Goal: Information Seeking & Learning: Learn about a topic

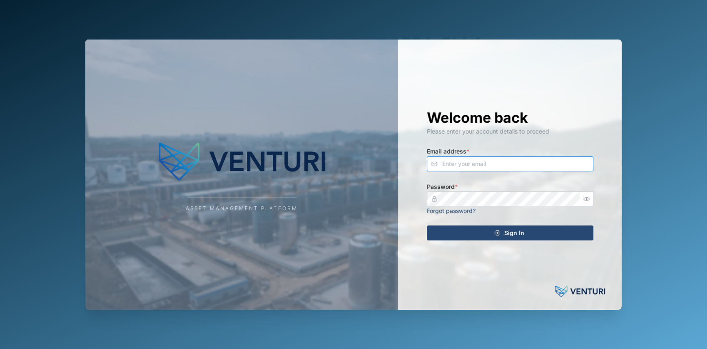
type input "fe-test-admin@venturi.io"
click at [435, 224] on div "Welcome back Please enter your account details to proceed Email address * fe-te…" at bounding box center [510, 175] width 200 height 271
click at [440, 229] on div "Sign In" at bounding box center [508, 233] width 153 height 14
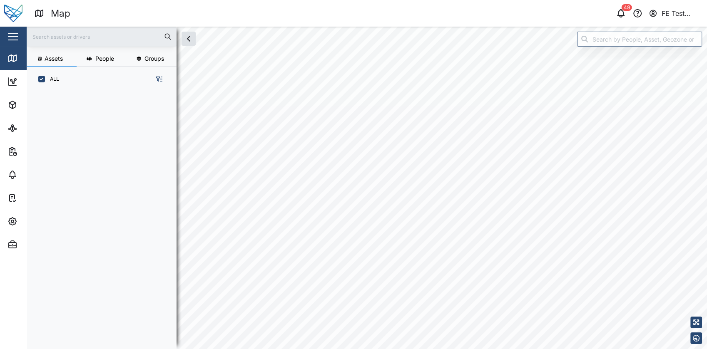
scroll to position [246, 129]
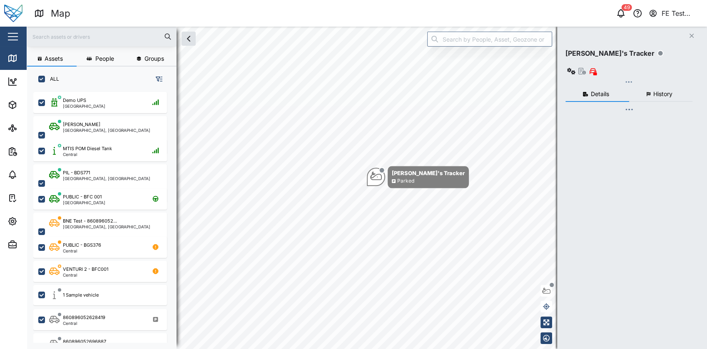
checkbox input "true"
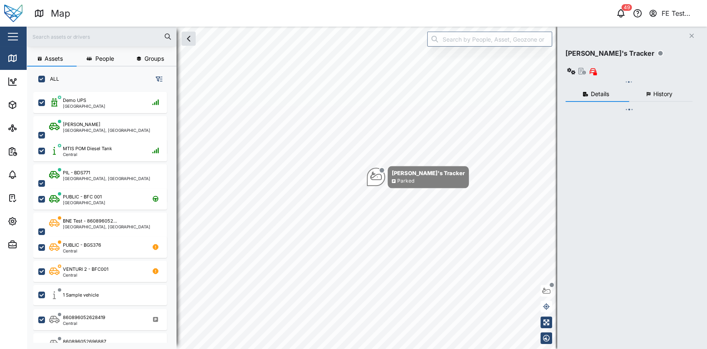
checkbox input "true"
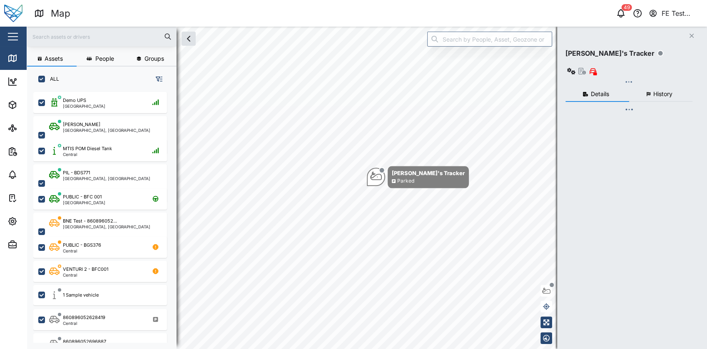
checkbox input "true"
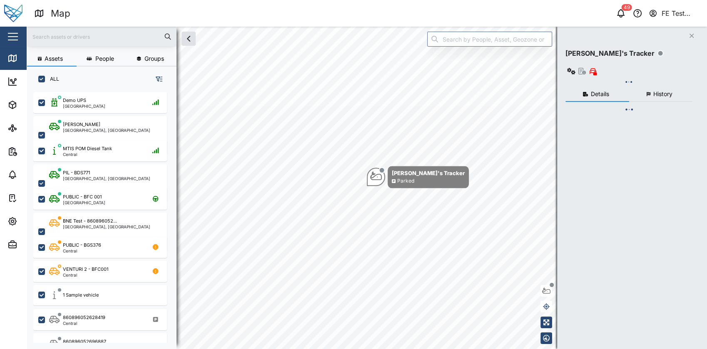
checkbox input "true"
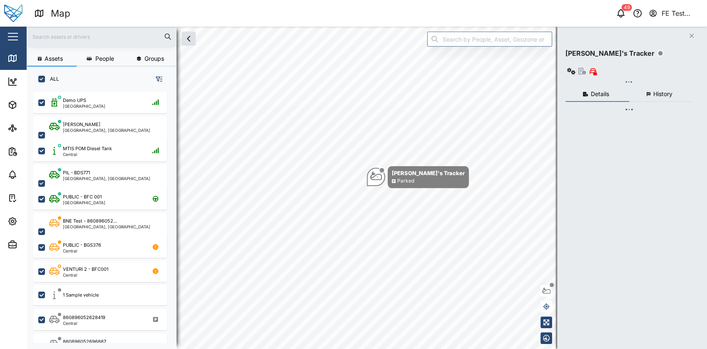
checkbox input "true"
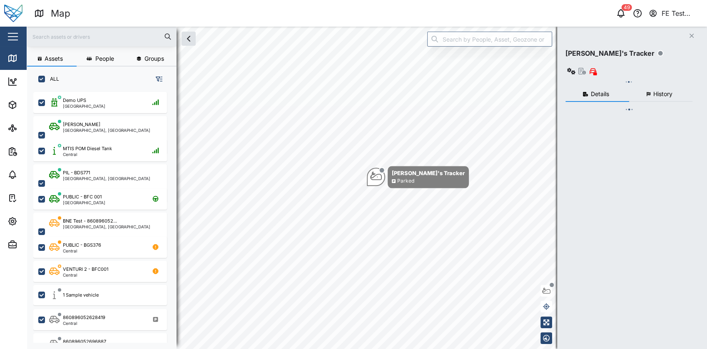
checkbox input "true"
click at [12, 34] on button "button" at bounding box center [13, 37] width 14 height 14
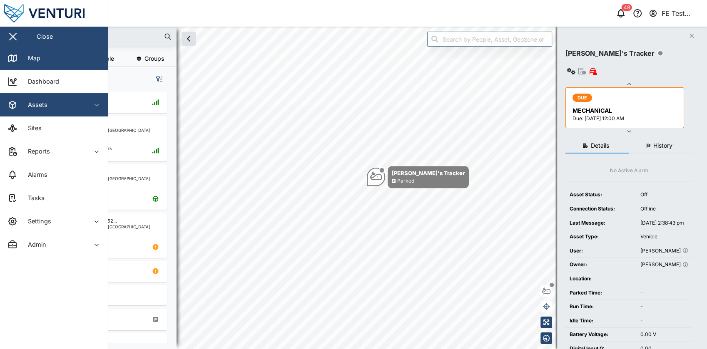
click at [63, 110] on div "Assets" at bounding box center [45, 105] width 76 height 10
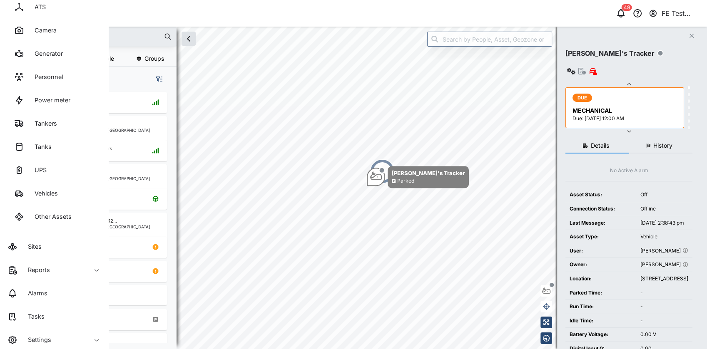
scroll to position [142, 0]
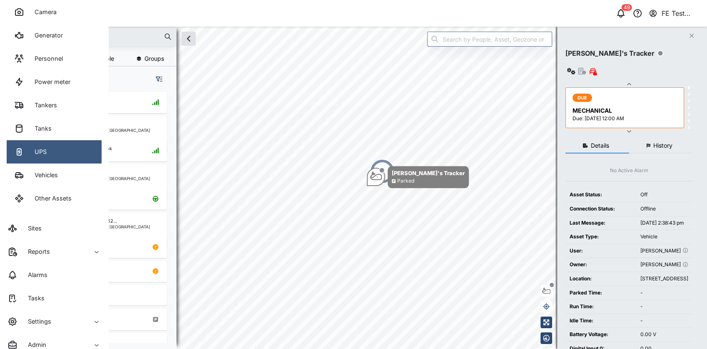
click at [70, 147] on link "UPS" at bounding box center [54, 151] width 95 height 23
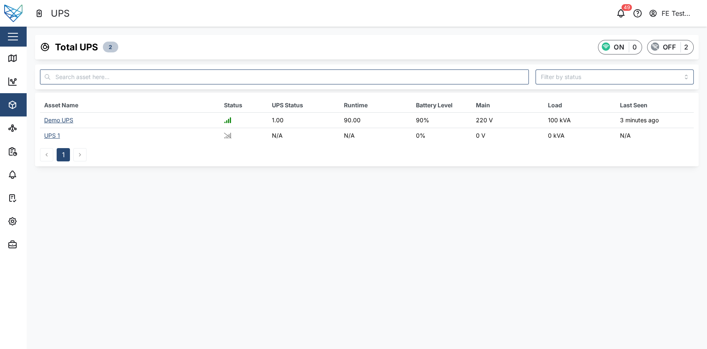
click at [65, 118] on div "Demo UPS" at bounding box center [58, 120] width 29 height 7
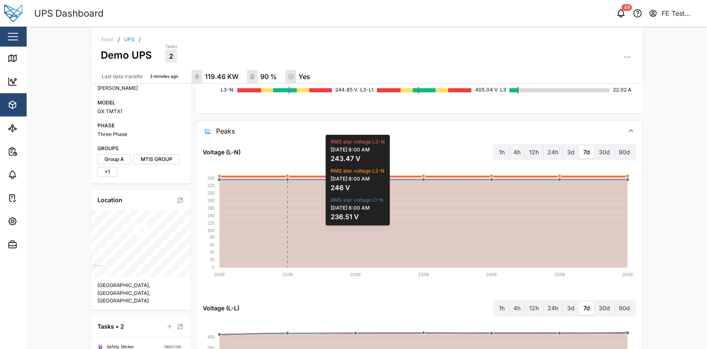
scroll to position [163, 0]
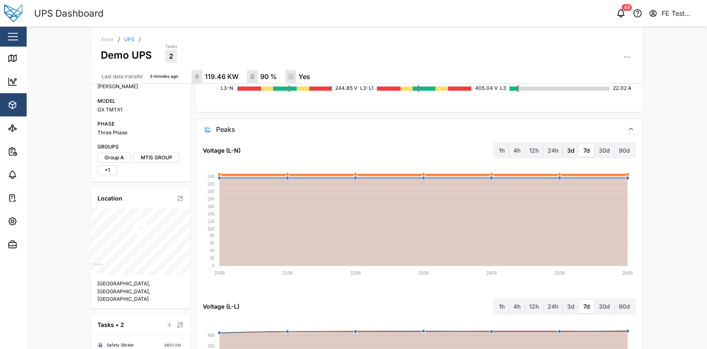
click at [571, 152] on label "3d" at bounding box center [571, 150] width 16 height 13
click at [563, 144] on days "3d" at bounding box center [563, 144] width 0 height 0
click at [606, 150] on label "30d" at bounding box center [605, 150] width 20 height 13
click at [595, 144] on days "30d" at bounding box center [595, 144] width 0 height 0
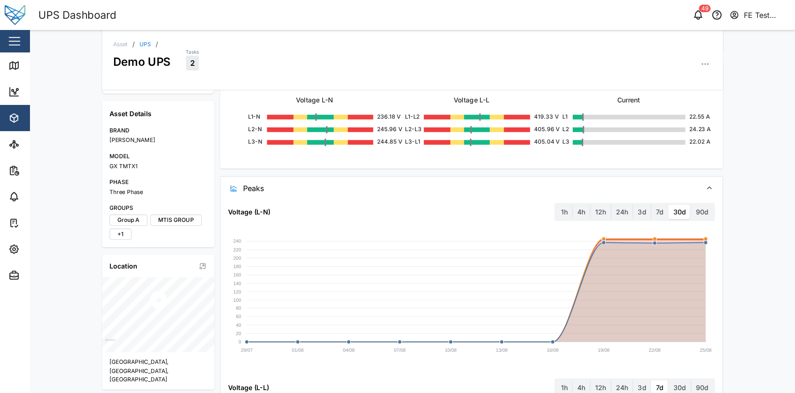
scroll to position [0, 0]
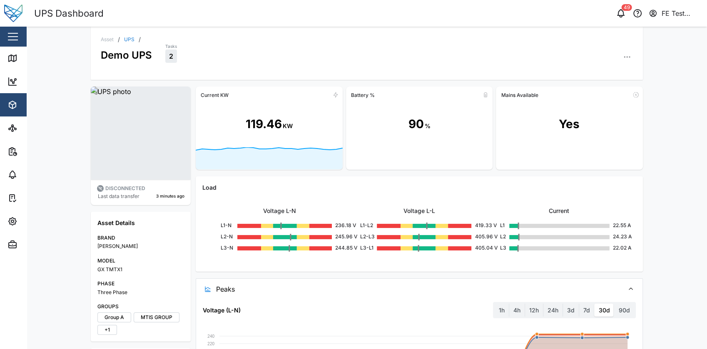
click at [340, 184] on div "Load" at bounding box center [419, 187] width 434 height 9
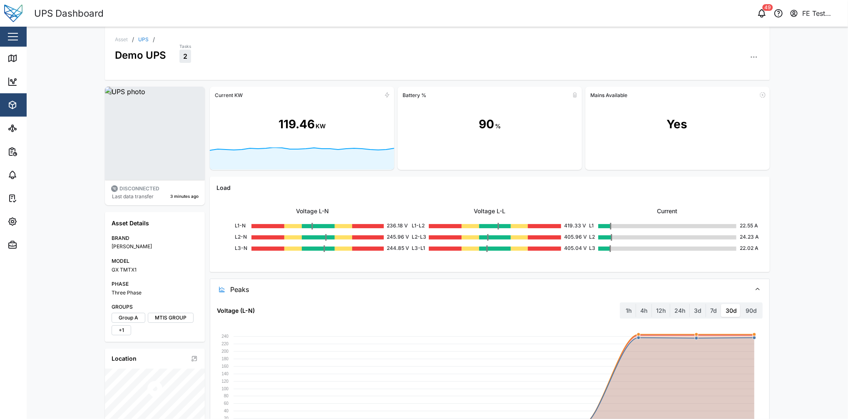
click at [337, 170] on div "Current KW 119.46 KW Battery % 90 % Mains Available Yes Load Voltage L-N L1-N 2…" at bounding box center [490, 427] width 560 height 680
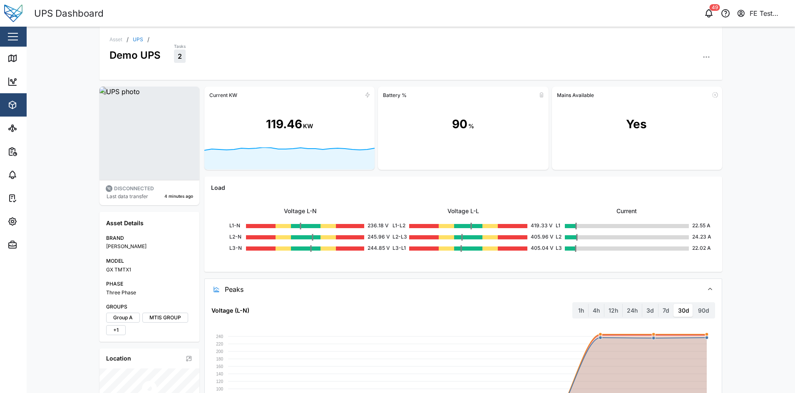
click at [325, 288] on span "Peaks" at bounding box center [461, 289] width 472 height 21
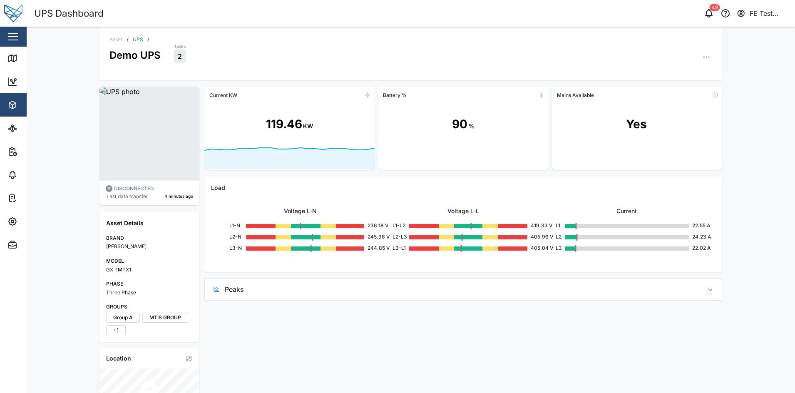
click at [370, 292] on span "Peaks" at bounding box center [461, 289] width 472 height 21
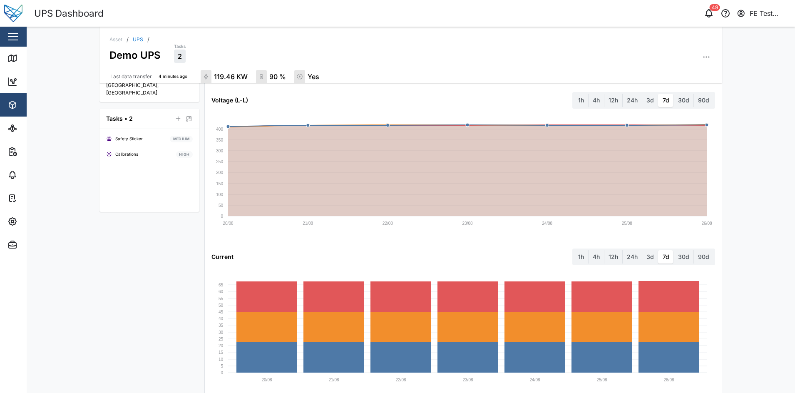
scroll to position [384, 0]
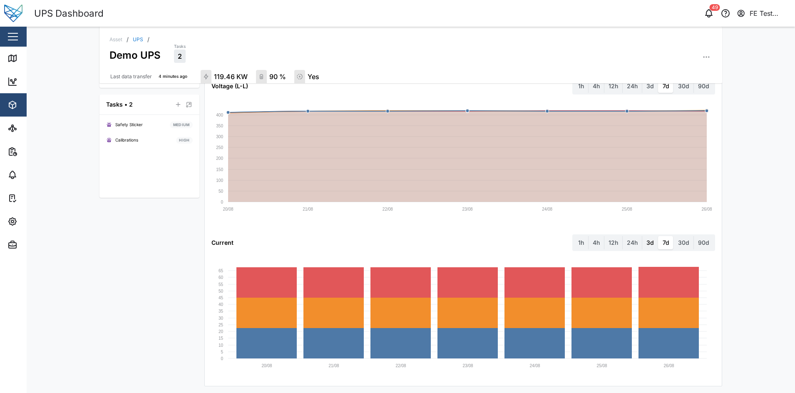
click at [651, 247] on label "3d" at bounding box center [650, 242] width 16 height 13
click at [642, 236] on days "3d" at bounding box center [642, 236] width 0 height 0
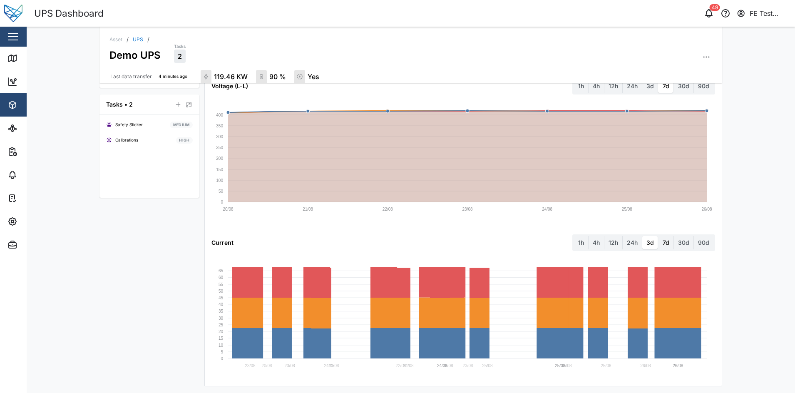
click at [666, 246] on label "7d" at bounding box center [666, 242] width 15 height 13
click at [659, 236] on days "7d" at bounding box center [659, 236] width 0 height 0
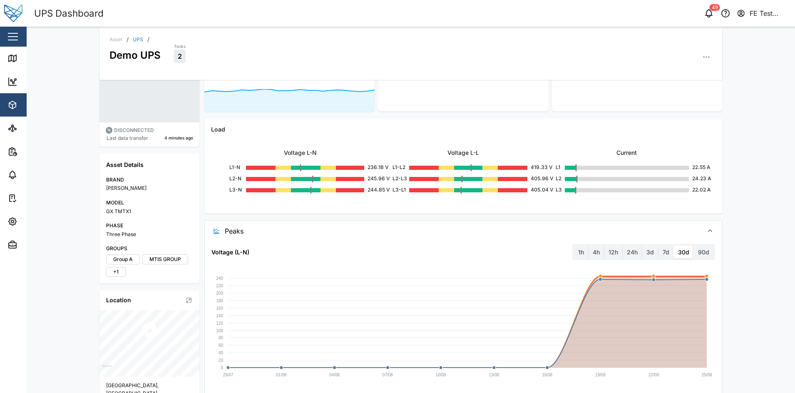
scroll to position [58, 0]
click at [665, 258] on label "7d" at bounding box center [666, 252] width 15 height 13
click at [659, 246] on days "7d" at bounding box center [659, 246] width 0 height 0
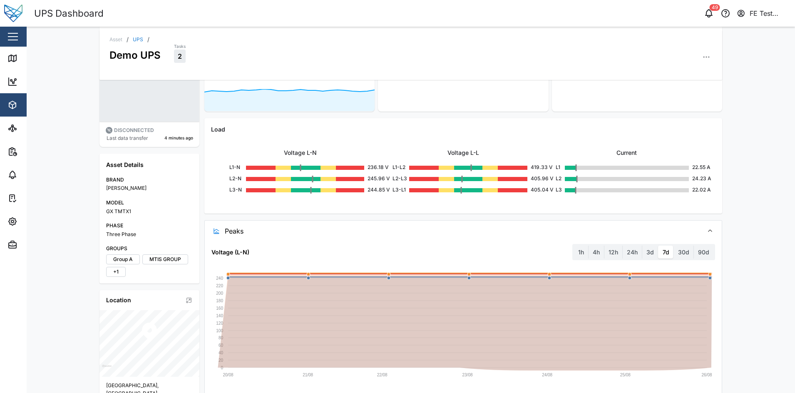
click at [608, 222] on span "Peaks" at bounding box center [461, 231] width 472 height 21
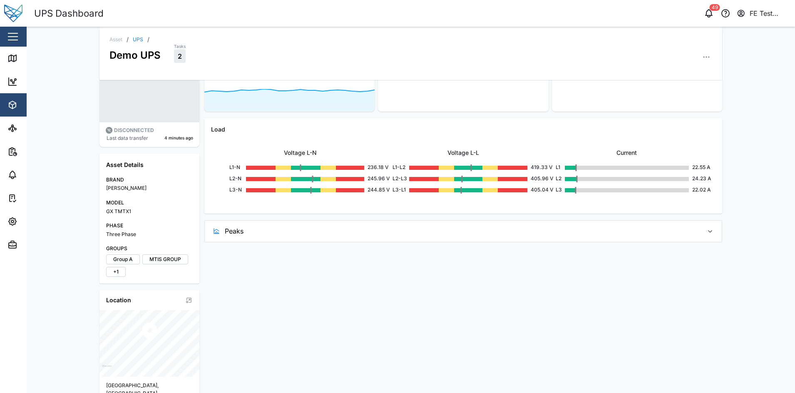
scroll to position [0, 0]
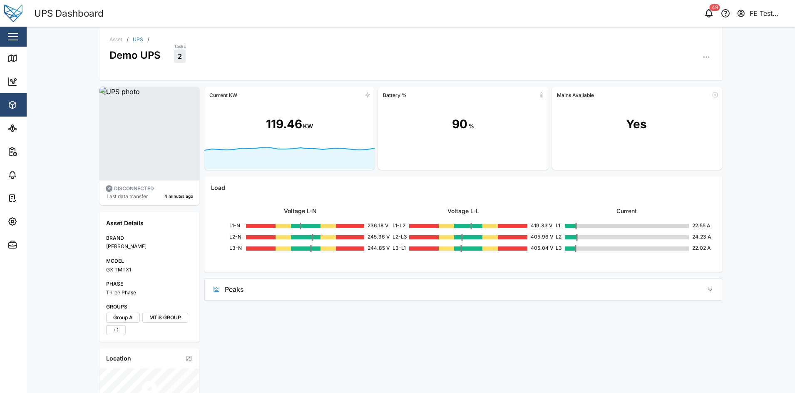
click at [579, 280] on span "Peaks" at bounding box center [461, 289] width 472 height 21
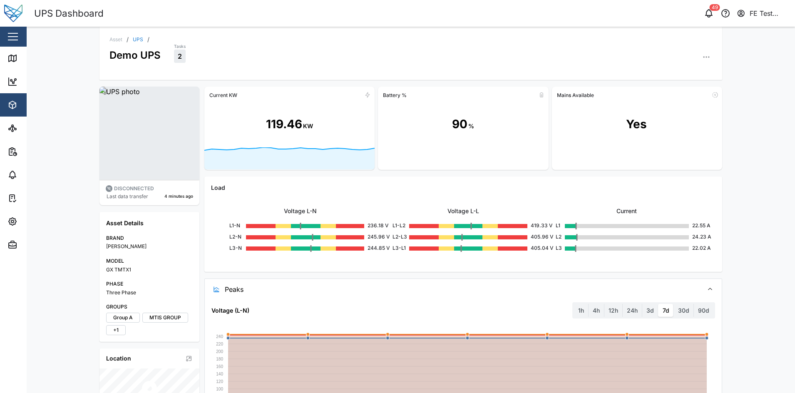
click at [134, 41] on link "UPS" at bounding box center [138, 39] width 10 height 5
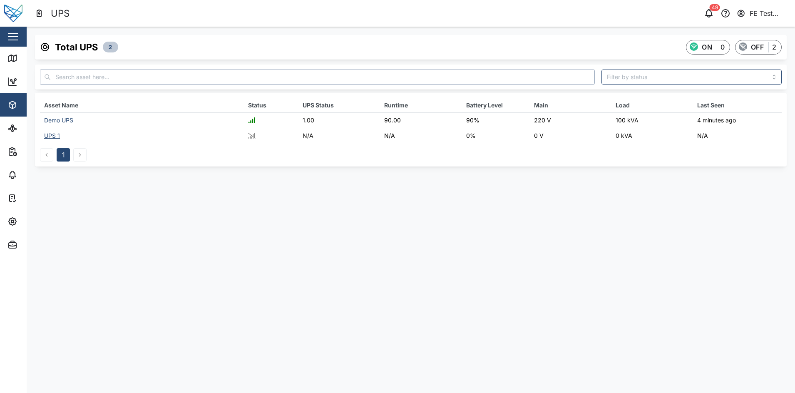
click at [195, 79] on input "text" at bounding box center [317, 77] width 555 height 15
click at [628, 85] on div at bounding box center [691, 77] width 187 height 22
click at [633, 79] on input "search" at bounding box center [692, 77] width 181 height 15
click at [658, 81] on input "OK" at bounding box center [692, 77] width 181 height 15
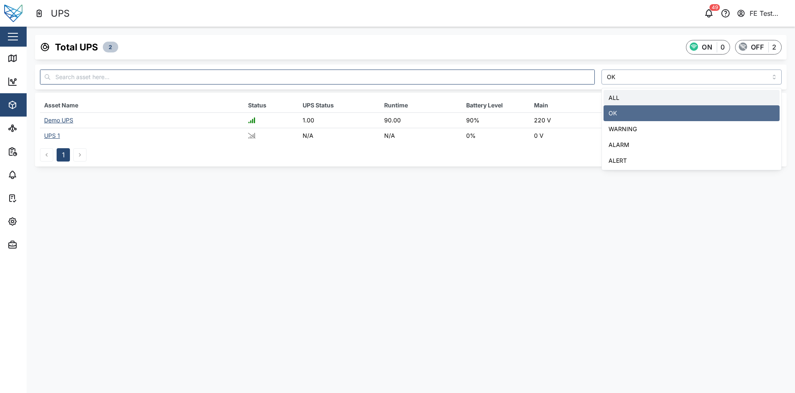
type input "ALL"
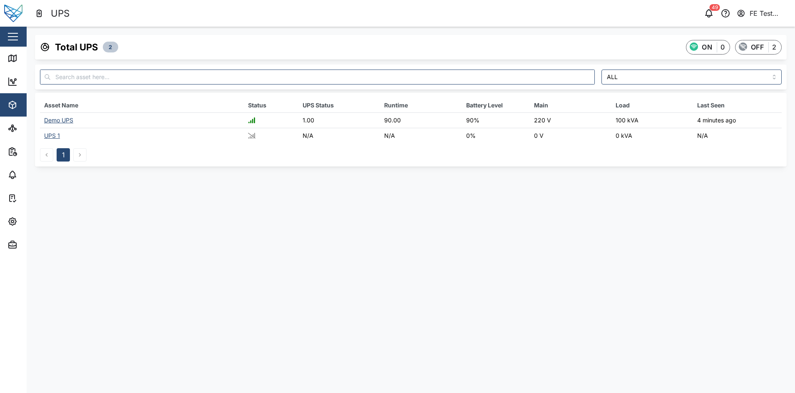
click at [67, 119] on div "Demo UPS" at bounding box center [58, 120] width 29 height 7
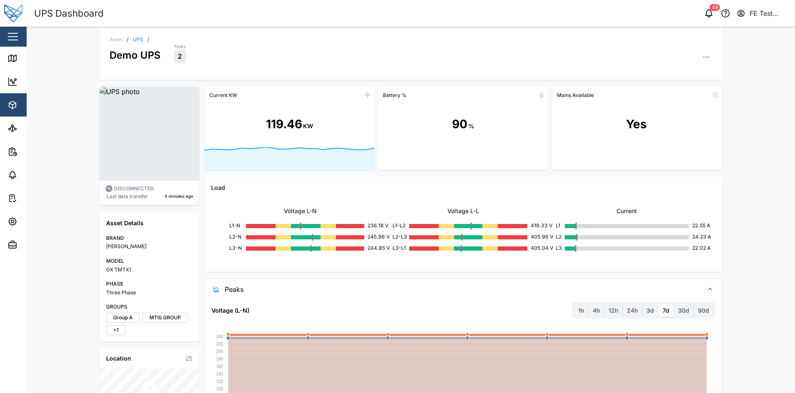
click at [135, 40] on link "UPS" at bounding box center [138, 39] width 10 height 5
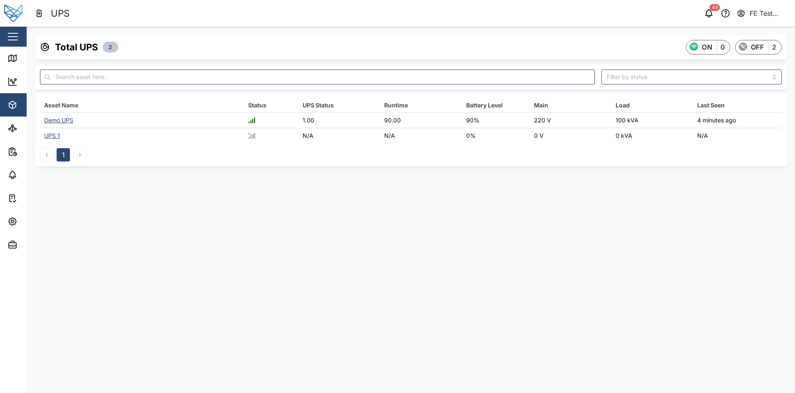
click at [265, 331] on main "Total UPS 2 ON 0 OFF 2 Asset Name Status UPS Status Runtime Battery Level Main …" at bounding box center [411, 210] width 769 height 366
click at [299, 173] on div "Total UPS 2 ON 0 OFF 2 Asset Name Status UPS Status Runtime Battery Level Main …" at bounding box center [411, 101] width 769 height 148
click at [53, 127] on td "Demo UPS" at bounding box center [142, 120] width 204 height 15
click at [58, 117] on div "Demo UPS" at bounding box center [58, 120] width 29 height 7
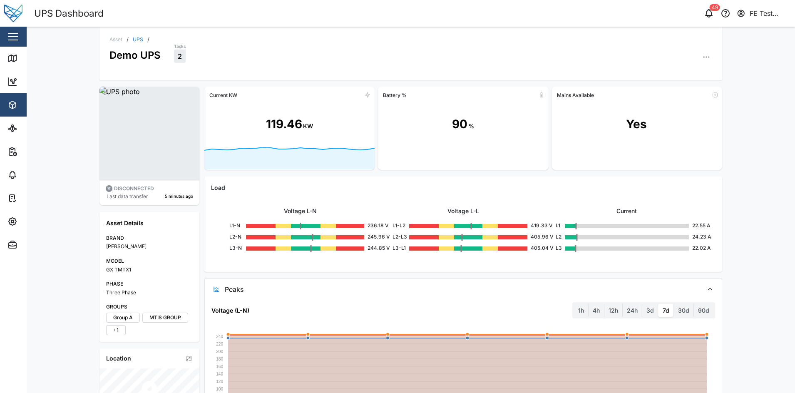
click at [453, 129] on div "90" at bounding box center [459, 124] width 15 height 18
drag, startPoint x: 453, startPoint y: 129, endPoint x: 473, endPoint y: 152, distance: 31.3
click at [473, 152] on div at bounding box center [463, 158] width 170 height 23
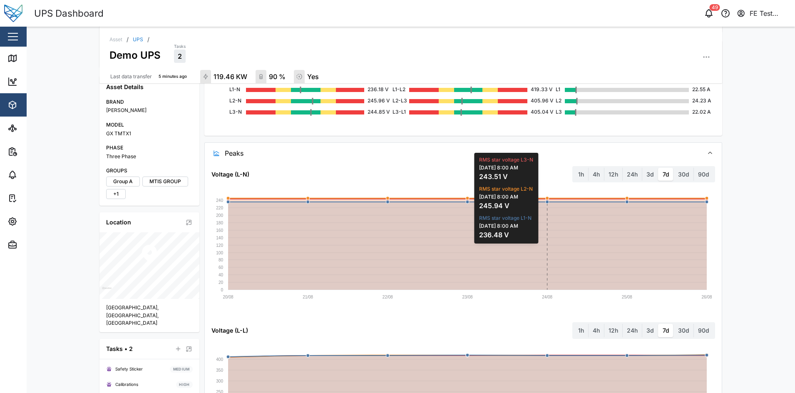
scroll to position [141, 0]
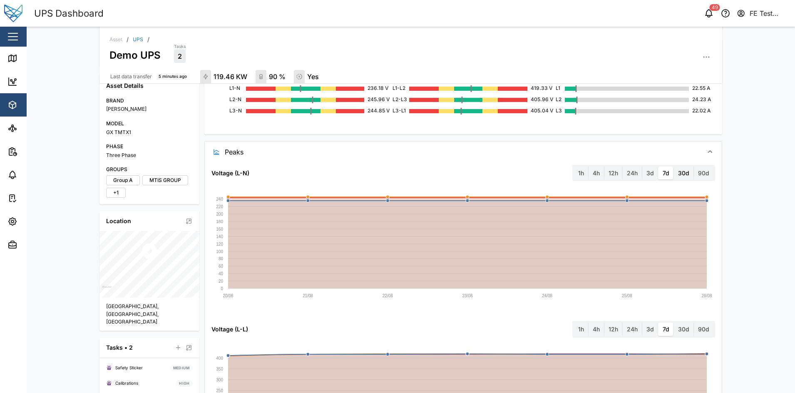
click at [685, 178] on label "30d" at bounding box center [684, 173] width 20 height 13
click at [674, 167] on days "30d" at bounding box center [674, 167] width 0 height 0
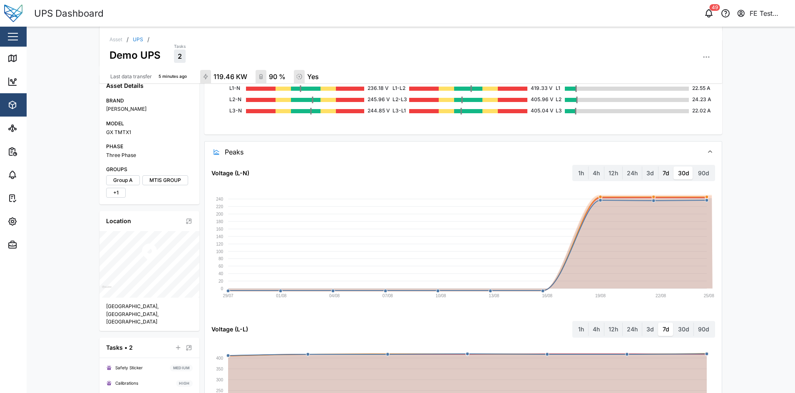
click at [662, 174] on label "7d" at bounding box center [666, 173] width 15 height 13
click at [659, 167] on days "7d" at bounding box center [659, 167] width 0 height 0
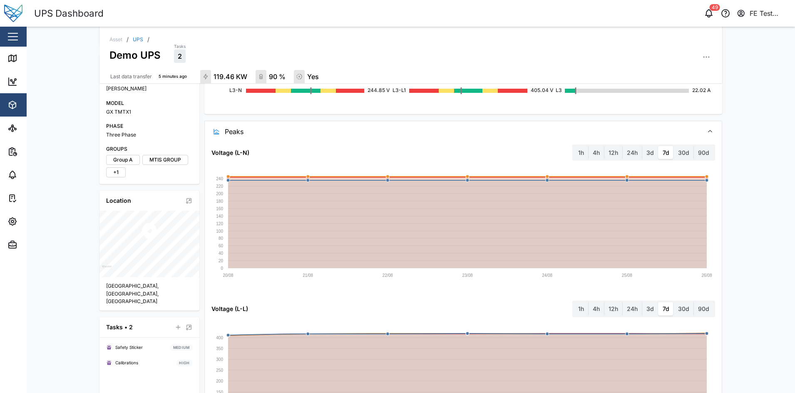
scroll to position [0, 0]
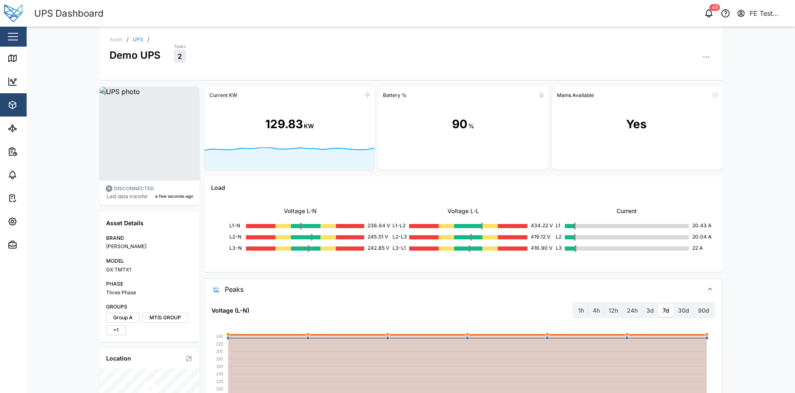
click at [20, 38] on button "button" at bounding box center [13, 37] width 14 height 14
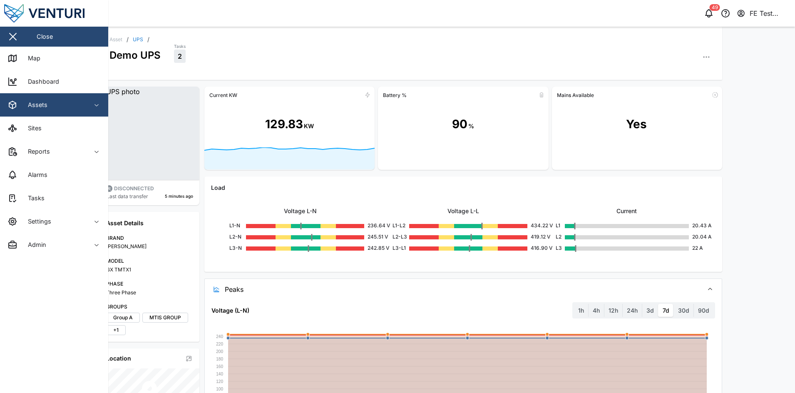
click at [278, 30] on div "Asset / UPS / Demo UPS Tasks 2" at bounding box center [411, 53] width 623 height 53
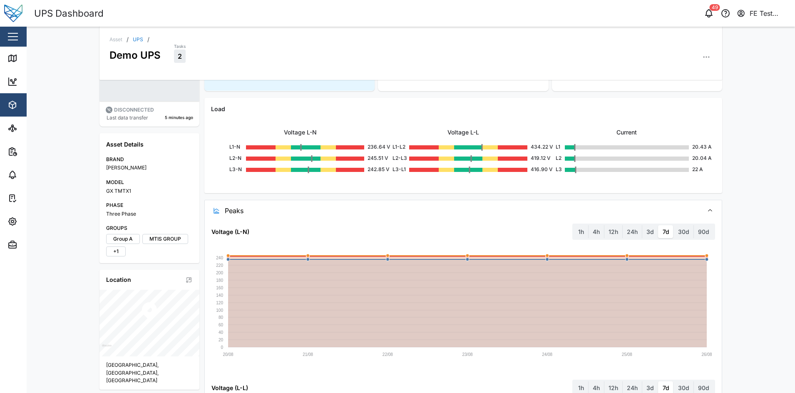
scroll to position [79, 0]
click at [652, 234] on label "3d" at bounding box center [650, 231] width 16 height 13
click at [642, 225] on days "3d" at bounding box center [642, 225] width 0 height 0
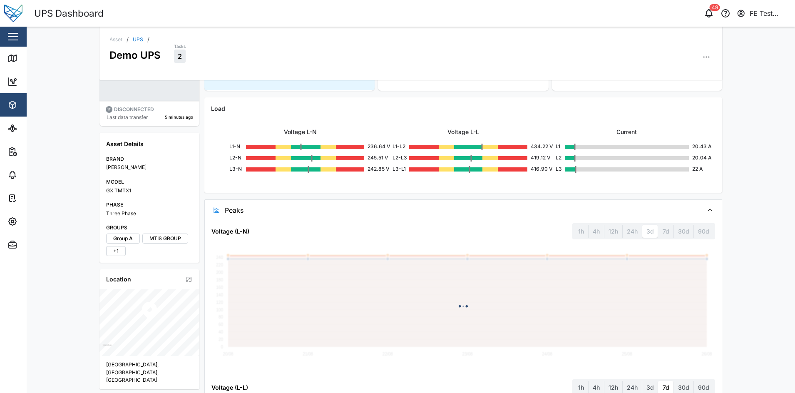
click at [659, 234] on label "7d" at bounding box center [666, 231] width 15 height 13
click at [659, 225] on days "7d" at bounding box center [659, 225] width 0 height 0
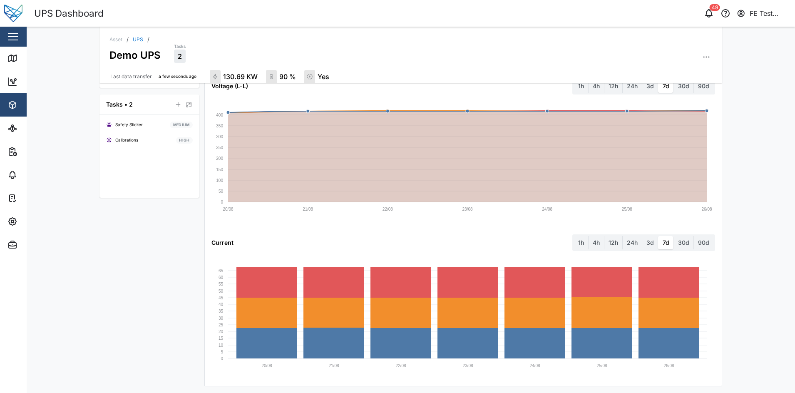
scroll to position [0, 0]
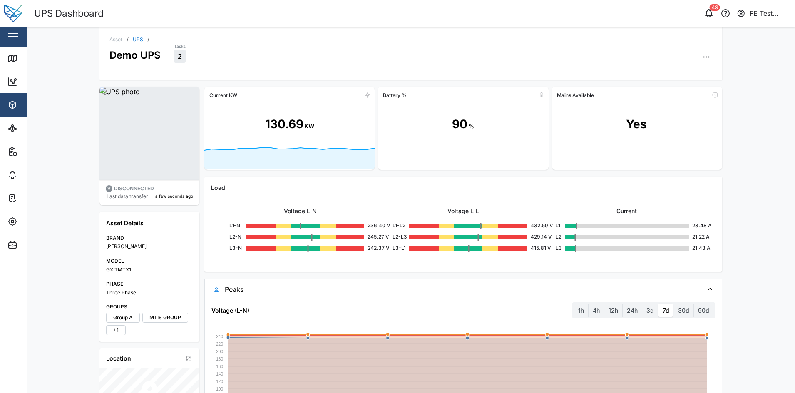
click at [342, 163] on icon at bounding box center [289, 158] width 170 height 22
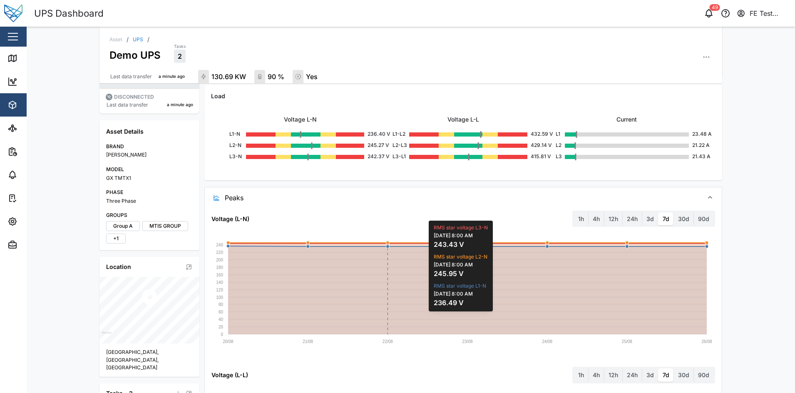
scroll to position [98, 0]
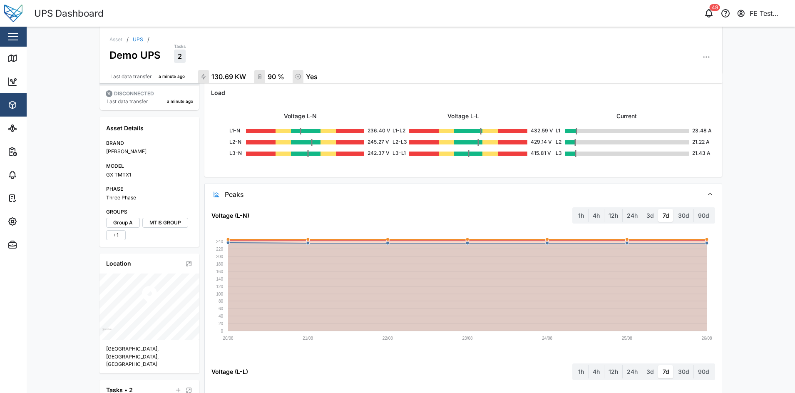
click at [473, 186] on span "Peaks" at bounding box center [461, 194] width 472 height 21
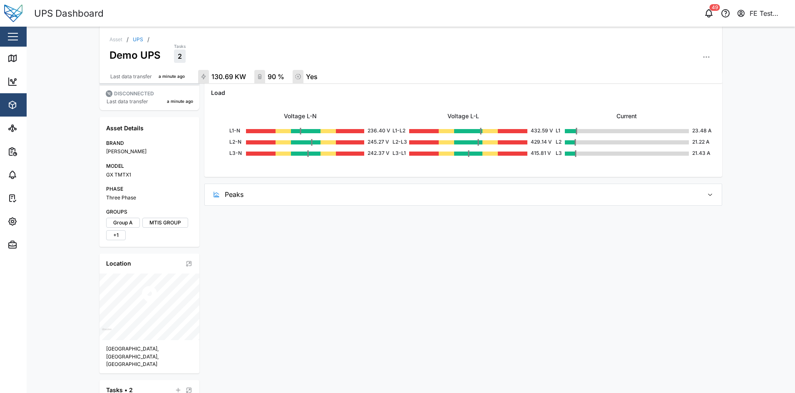
click at [473, 186] on span "Peaks" at bounding box center [461, 194] width 472 height 21
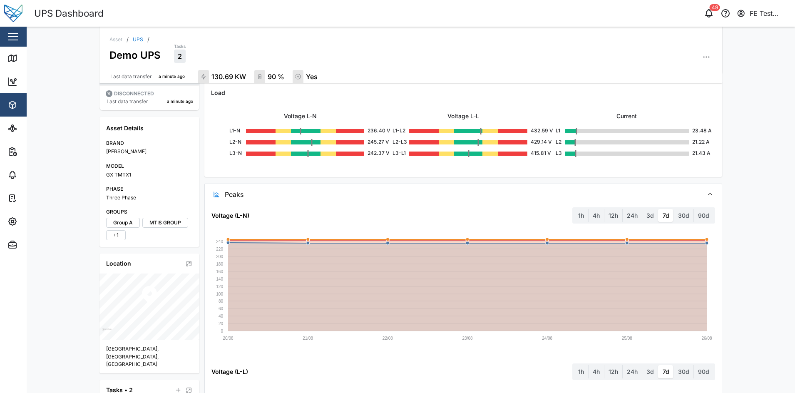
click at [497, 172] on div "Load Voltage L-N L1-N 236.40 V L2-N 245.27 V L3-N 242.37 V Voltage L-L L1-L2 43…" at bounding box center [463, 129] width 518 height 95
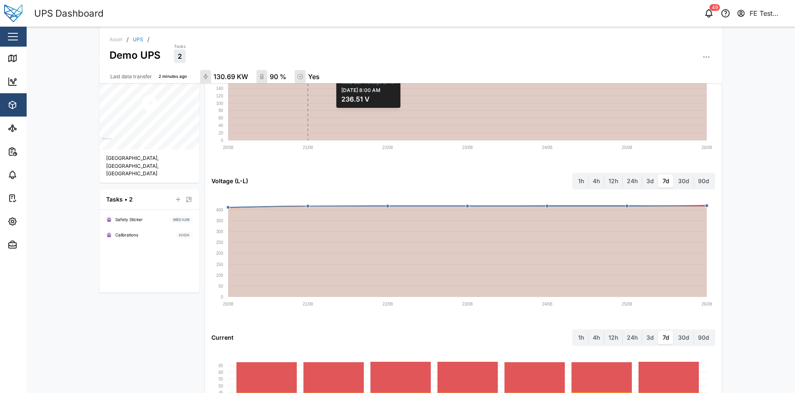
scroll to position [0, 0]
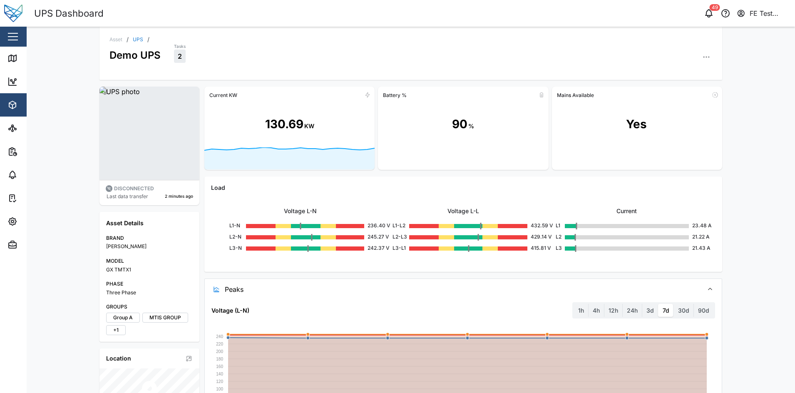
click at [132, 36] on div "Asset / UPS / Demo UPS Tasks 2" at bounding box center [411, 53] width 623 height 53
click at [135, 39] on link "UPS" at bounding box center [138, 39] width 10 height 5
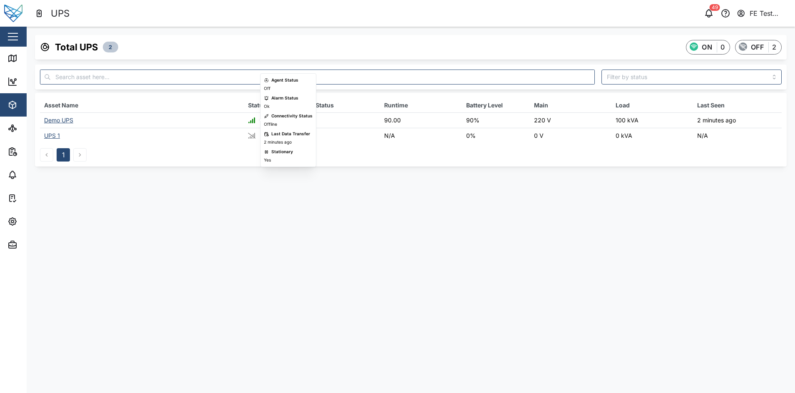
drag, startPoint x: 184, startPoint y: 115, endPoint x: 179, endPoint y: 115, distance: 5.4
click at [179, 115] on td "Demo UPS" at bounding box center [142, 120] width 204 height 15
click at [72, 120] on div "Demo UPS" at bounding box center [58, 120] width 29 height 7
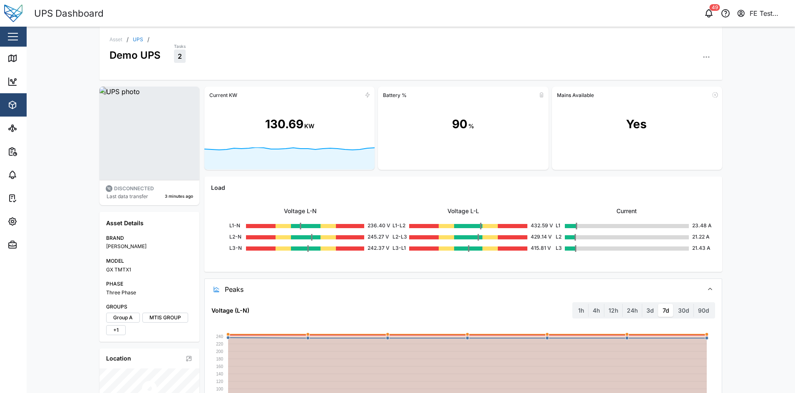
click at [333, 58] on div "Tasks 2" at bounding box center [443, 52] width 538 height 20
click at [135, 38] on link "UPS" at bounding box center [138, 39] width 10 height 5
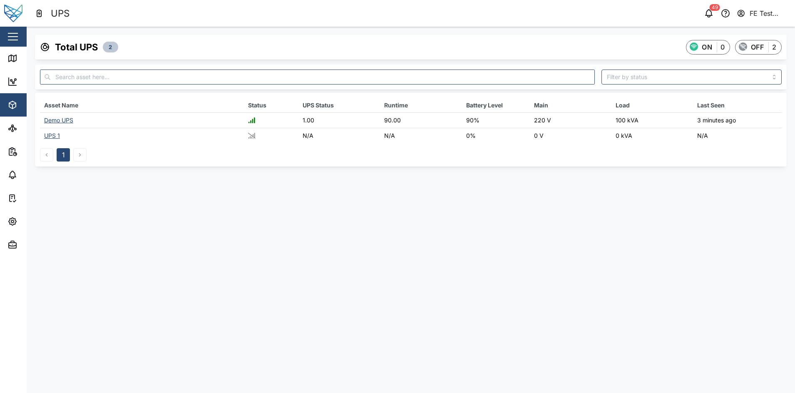
click at [63, 120] on div "Demo UPS" at bounding box center [58, 120] width 29 height 7
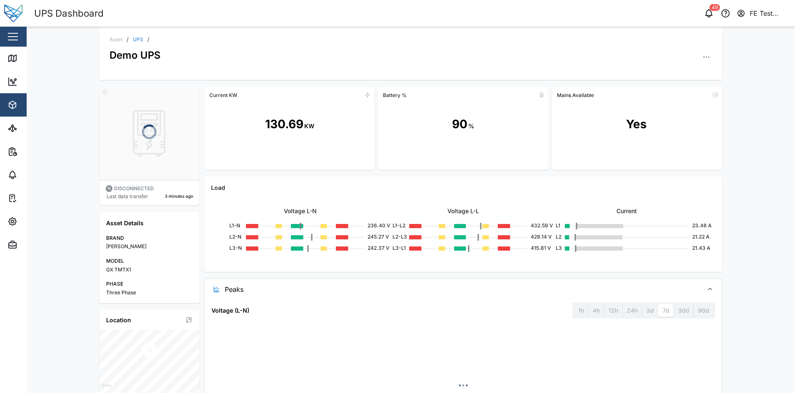
click at [327, 177] on div "Load Voltage L-N L1-N 236.40 V L2-N 245.27 V L3-N 242.37 V Voltage L-L L1-L2 43…" at bounding box center [463, 224] width 518 height 95
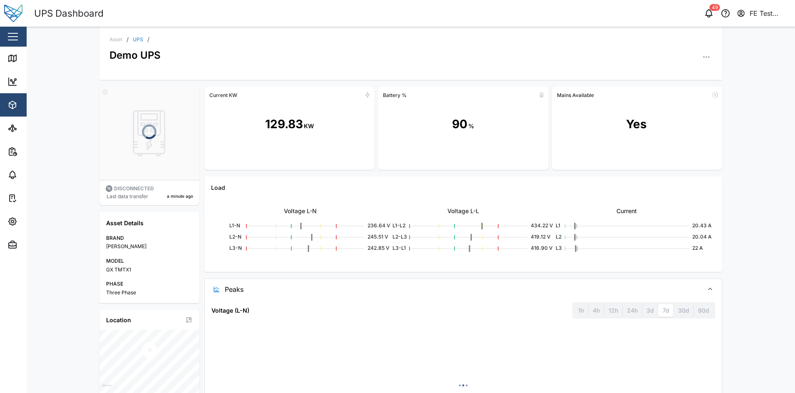
click at [12, 35] on button "button" at bounding box center [13, 37] width 14 height 14
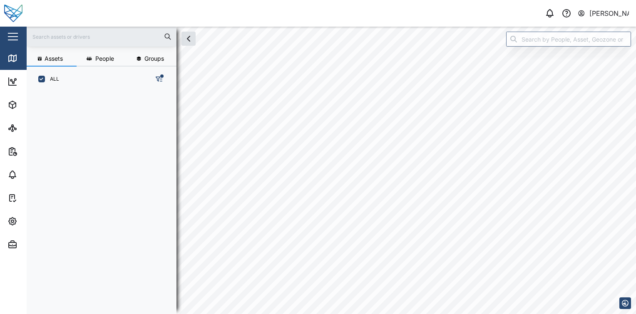
scroll to position [212, 130]
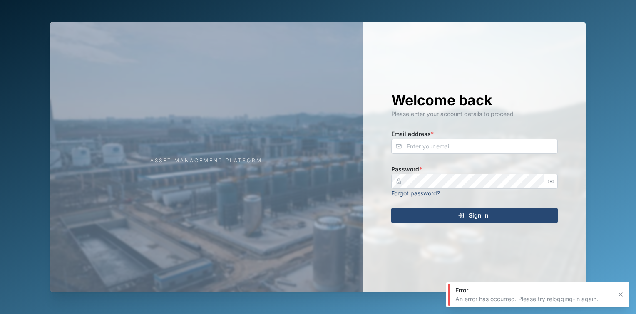
click at [17, 38] on div "Asset Management Platform Welcome back Please enter your account details to pro…" at bounding box center [318, 157] width 636 height 314
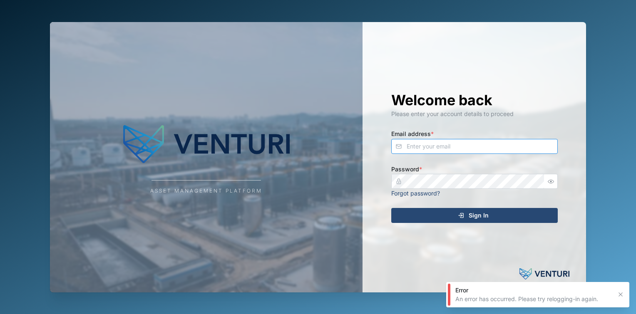
type input "julius.pamplona@venturi.io"
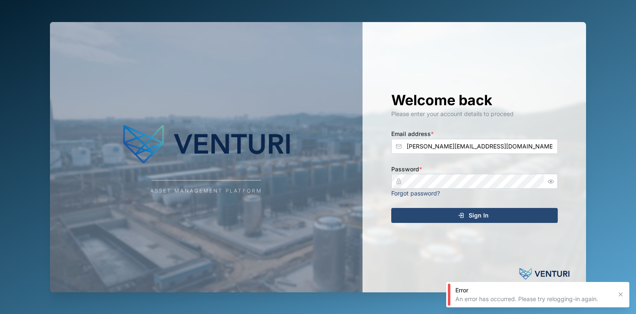
click at [430, 216] on div "Sign In" at bounding box center [473, 216] width 153 height 14
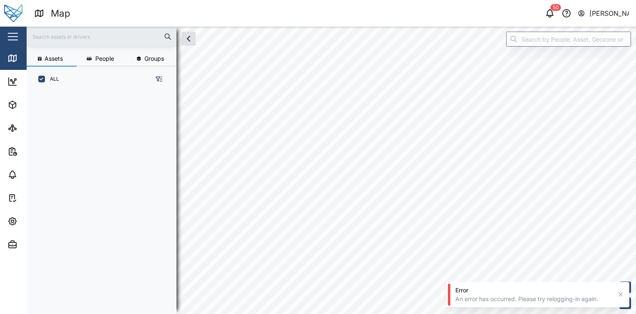
scroll to position [212, 130]
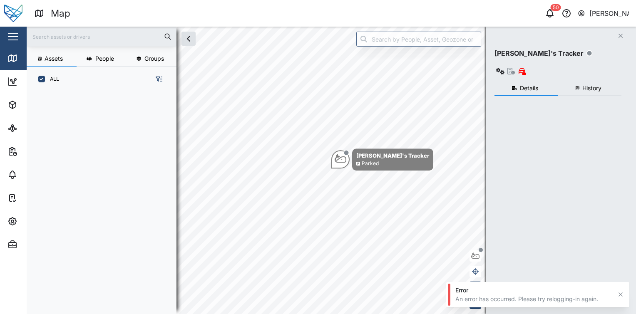
click at [0, 28] on html "Map 50 Julius Pamplona Close Map Dashboard Assets ATS Camera Generator Personne…" at bounding box center [318, 157] width 636 height 314
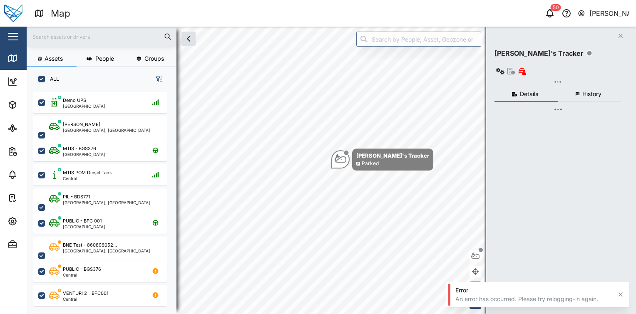
checkbox input "true"
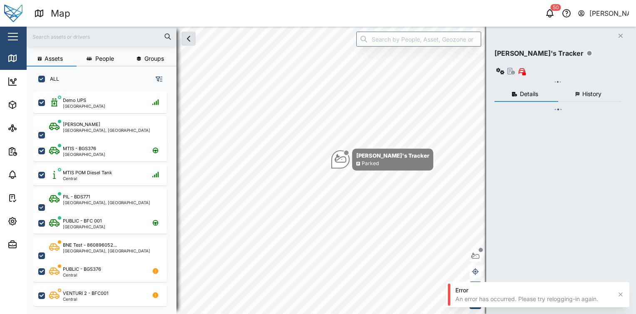
checkbox input "true"
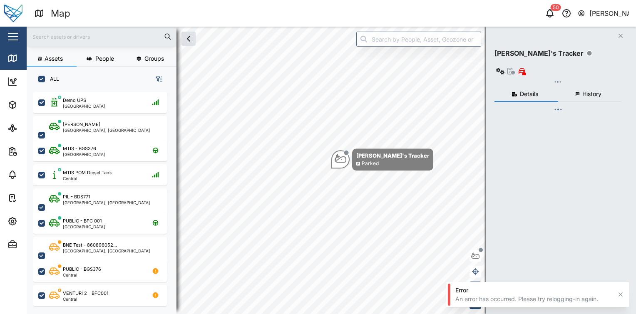
checkbox input "true"
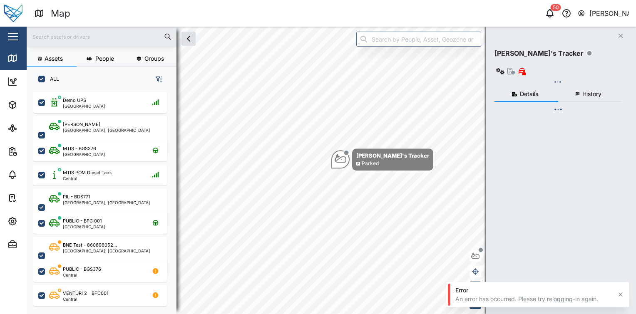
checkbox input "true"
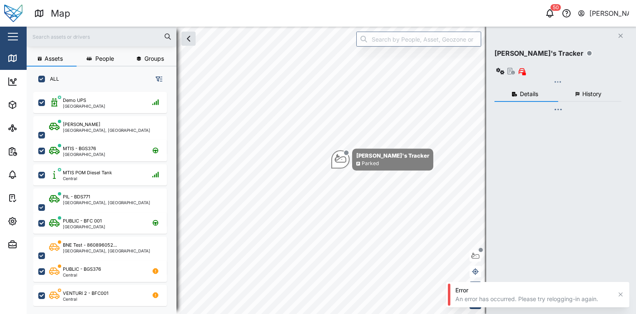
checkbox input "true"
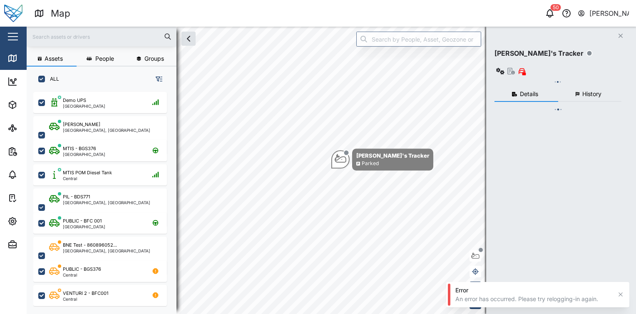
click at [5, 31] on div "Close" at bounding box center [54, 37] width 108 height 20
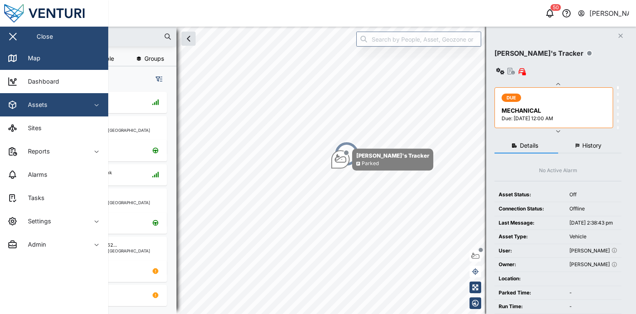
click at [48, 93] on span "Assets" at bounding box center [45, 104] width 76 height 23
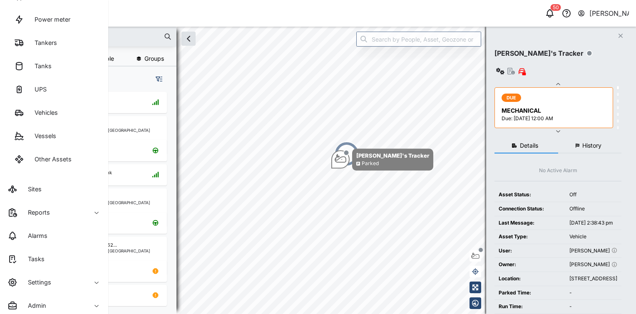
scroll to position [207, 0]
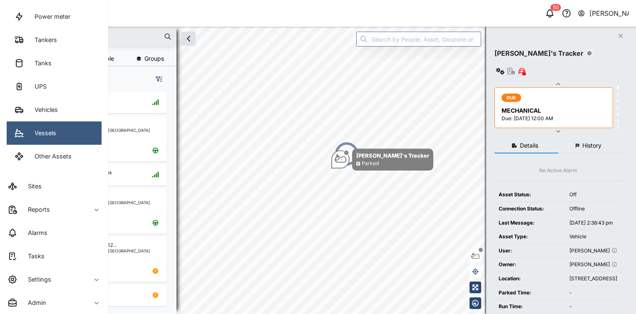
click at [60, 137] on link "Vessels" at bounding box center [54, 133] width 95 height 23
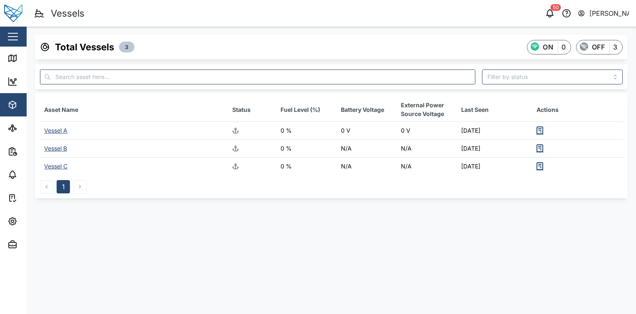
click at [61, 130] on div "Vessel A" at bounding box center [55, 130] width 23 height 7
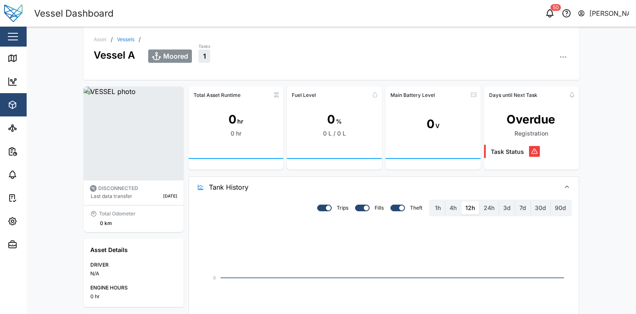
click at [251, 188] on span "Tank History" at bounding box center [381, 187] width 345 height 21
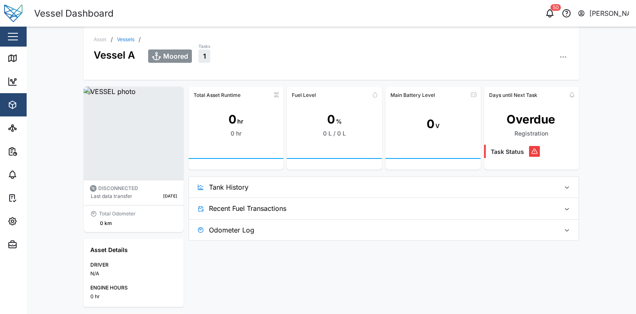
click at [269, 202] on span "Recent Fuel Transactions" at bounding box center [381, 208] width 345 height 21
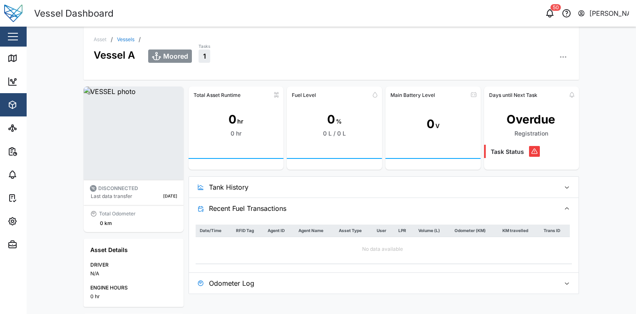
click at [266, 285] on span "Odometer Log" at bounding box center [381, 283] width 345 height 21
click at [227, 198] on div "Tank History Trips Fills Theft 1h 4h 12h 24h 3d 7d 30d 90d" at bounding box center [384, 188] width 391 height 22
click at [237, 192] on span "Tank History" at bounding box center [381, 187] width 345 height 21
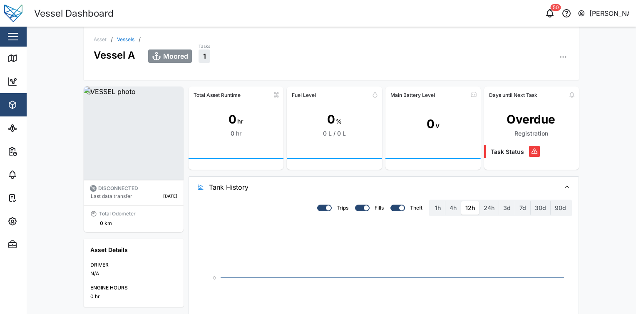
click at [237, 192] on span "Tank History" at bounding box center [381, 187] width 345 height 21
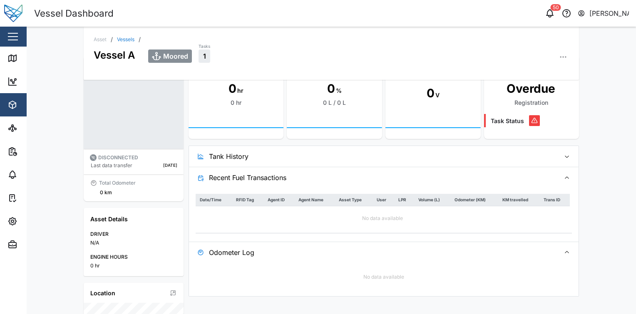
scroll to position [31, 0]
click at [261, 179] on span "Recent Fuel Transactions" at bounding box center [381, 177] width 345 height 21
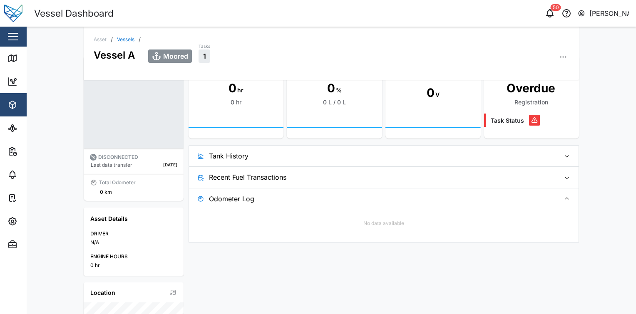
click at [258, 192] on span "Odometer Log" at bounding box center [381, 199] width 345 height 21
click at [119, 37] on link "Vessels" at bounding box center [125, 39] width 17 height 5
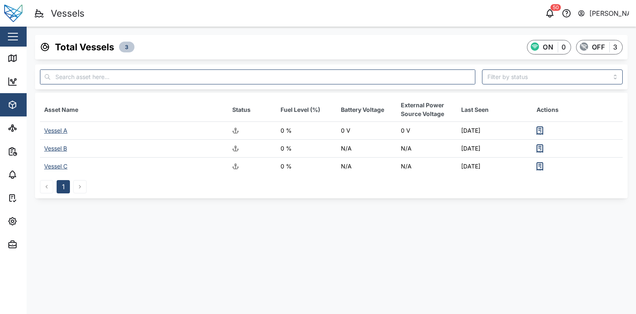
click at [244, 213] on main "Total Vessels 3 ON 0 OFF 3 Asset Name Status Fuel Level (%) Battery Voltage Ext…" at bounding box center [332, 171] width 610 height 288
click at [540, 132] on icon "button" at bounding box center [540, 131] width 10 height 10
click at [64, 153] on td "Vessel B" at bounding box center [134, 149] width 188 height 18
click at [62, 147] on div "Vessel B" at bounding box center [55, 148] width 23 height 7
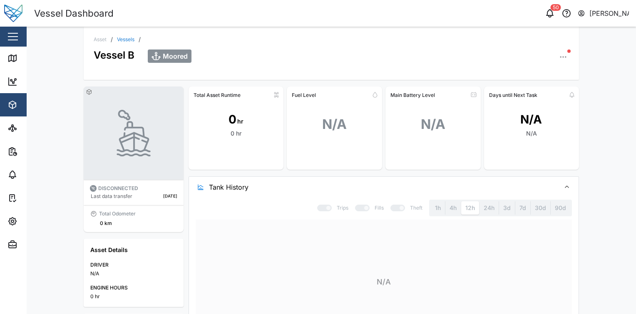
click at [282, 191] on span "Tank History" at bounding box center [381, 187] width 345 height 21
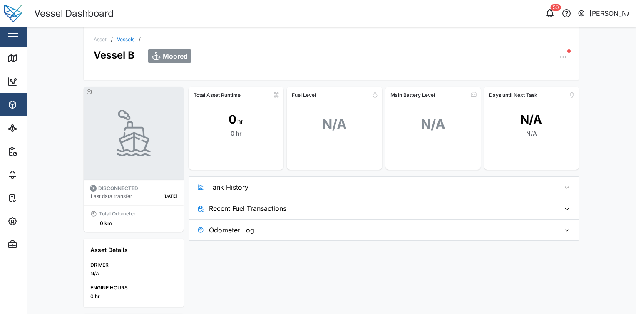
click at [282, 191] on span "Tank History" at bounding box center [381, 187] width 345 height 21
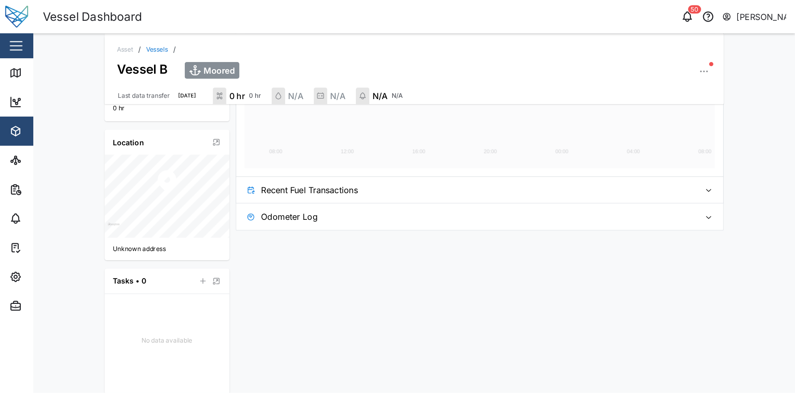
scroll to position [224, 0]
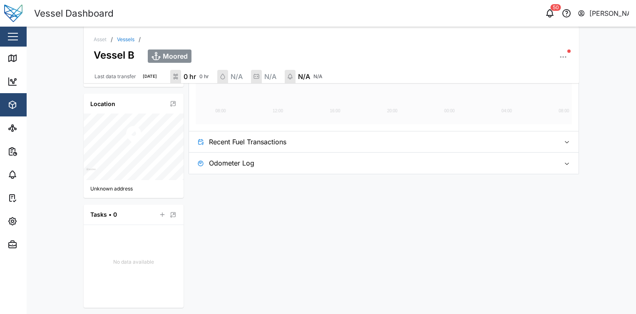
click at [293, 222] on div "Total Asset Runtime 0 hr 0 hr Fuel Level N/A Main Battery Level N/A Days until …" at bounding box center [384, 87] width 391 height 442
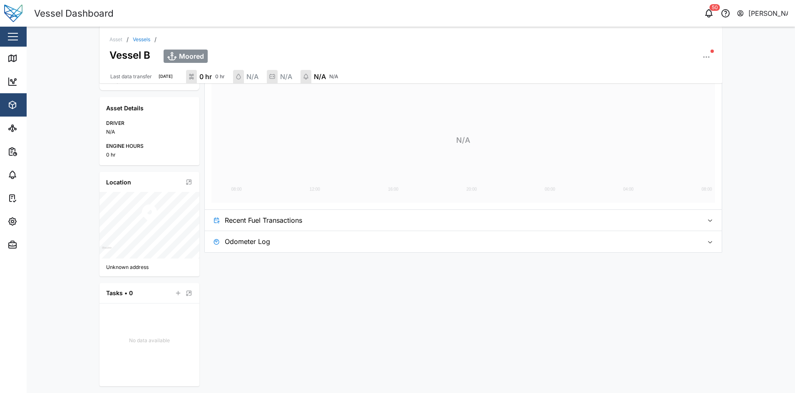
scroll to position [0, 0]
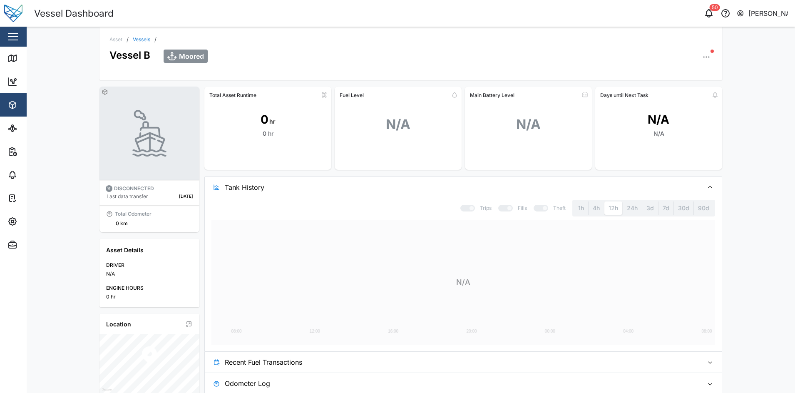
click at [138, 40] on link "Vessels" at bounding box center [141, 39] width 17 height 5
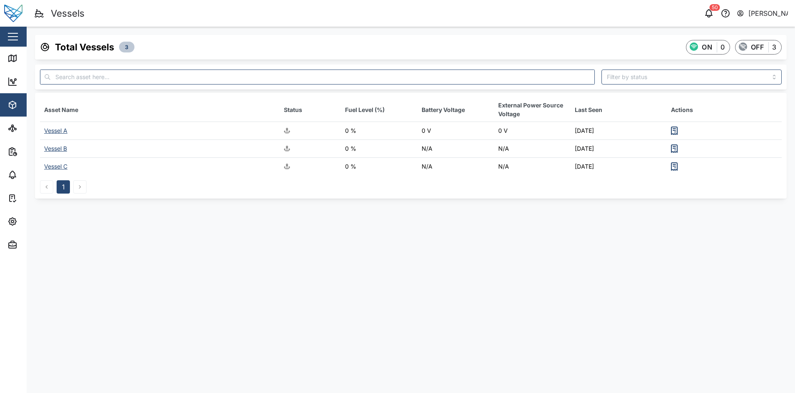
click at [60, 127] on div "Vessel A" at bounding box center [55, 130] width 23 height 7
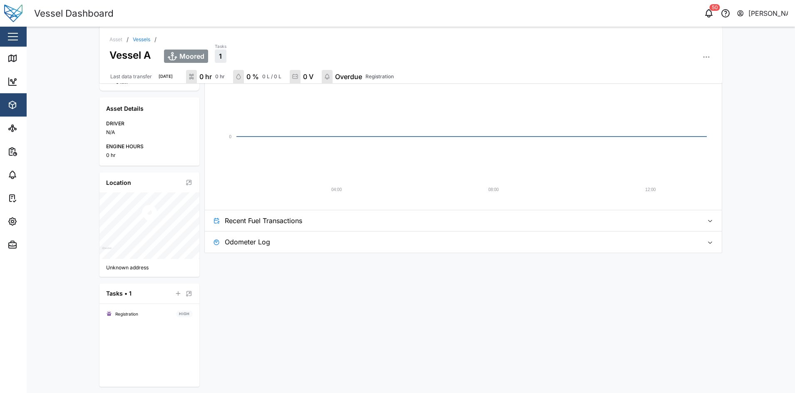
scroll to position [145, 0]
click at [356, 233] on span "Odometer Log" at bounding box center [461, 241] width 472 height 21
click at [375, 221] on span "Recent Fuel Transactions" at bounding box center [461, 220] width 472 height 21
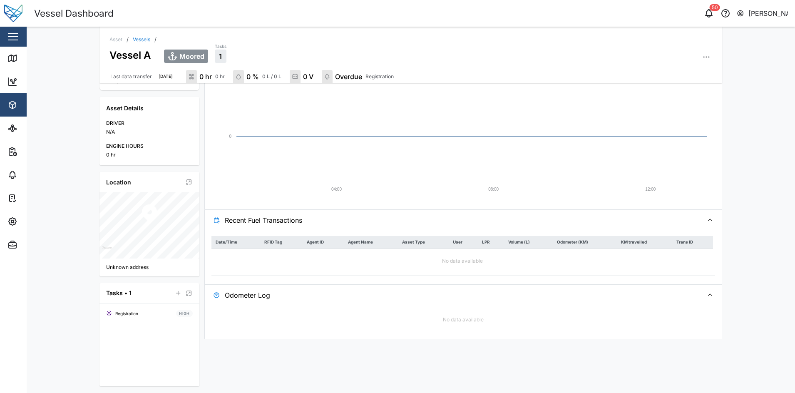
click at [375, 221] on span "Recent Fuel Transactions" at bounding box center [461, 220] width 472 height 21
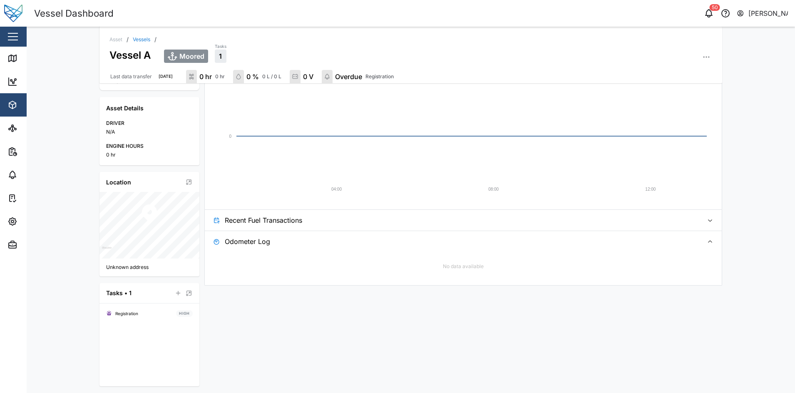
click at [375, 221] on span "Recent Fuel Transactions" at bounding box center [461, 220] width 472 height 21
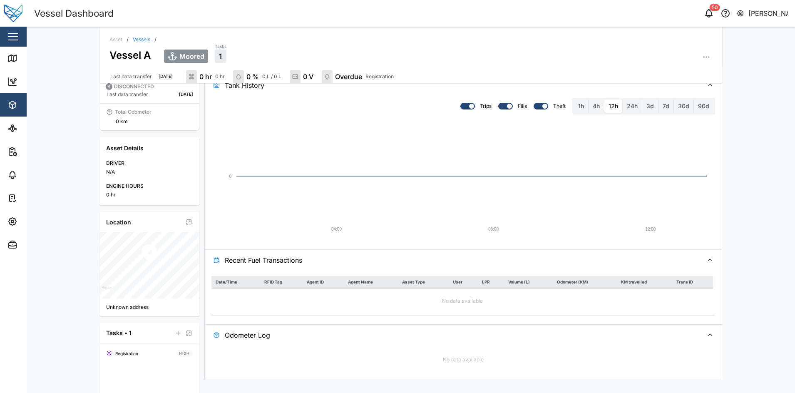
scroll to position [107, 0]
click at [388, 260] on span "Recent Fuel Transactions" at bounding box center [461, 259] width 472 height 21
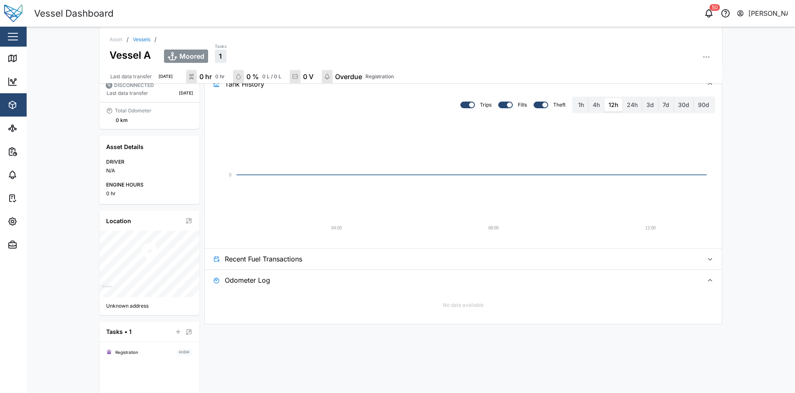
click at [371, 276] on span "Odometer Log" at bounding box center [461, 280] width 472 height 21
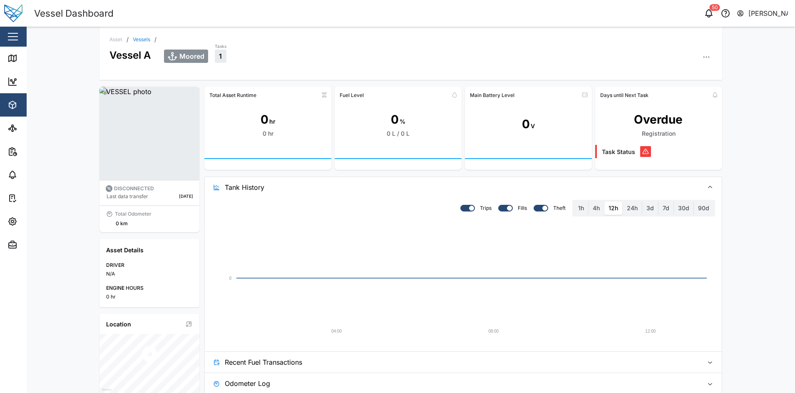
click at [269, 120] on div "hr" at bounding box center [272, 121] width 6 height 9
click at [282, 142] on div "0 hr 0 hr" at bounding box center [267, 125] width 127 height 46
click at [298, 160] on rect at bounding box center [267, 159] width 127 height 24
click at [466, 211] on div at bounding box center [465, 208] width 8 height 6
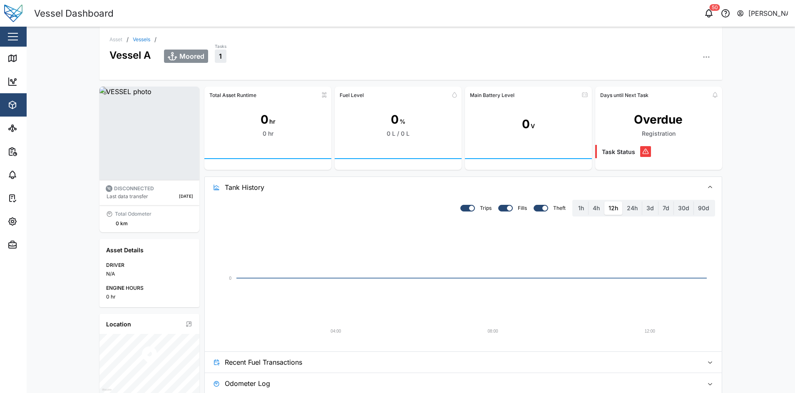
click at [461, 205] on input "checkbox" at bounding box center [461, 205] width 0 height 0
click at [466, 211] on div at bounding box center [470, 208] width 8 height 6
click at [461, 205] on input "checkbox" at bounding box center [461, 205] width 0 height 0
click at [507, 209] on div at bounding box center [509, 208] width 5 height 5
click at [498, 205] on input "checkbox" at bounding box center [498, 205] width 0 height 0
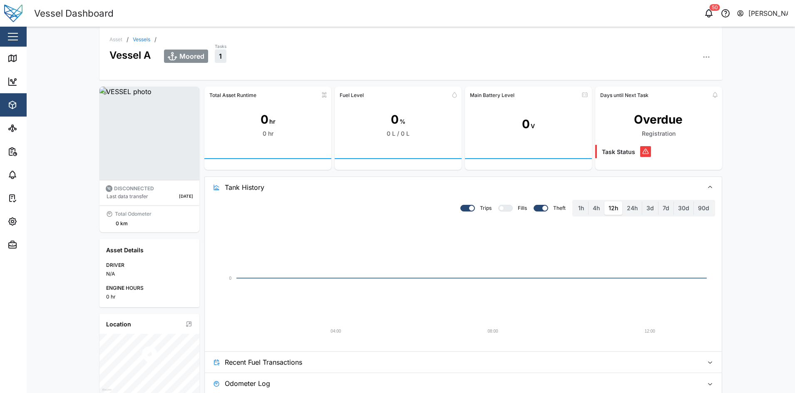
click at [506, 209] on div at bounding box center [508, 208] width 8 height 6
click at [498, 205] on input "checkbox" at bounding box center [498, 205] width 0 height 0
click at [636, 213] on div "3d" at bounding box center [650, 208] width 16 height 13
click at [628, 208] on label "24h" at bounding box center [632, 208] width 19 height 13
click at [623, 202] on hours "24h" at bounding box center [623, 202] width 0 height 0
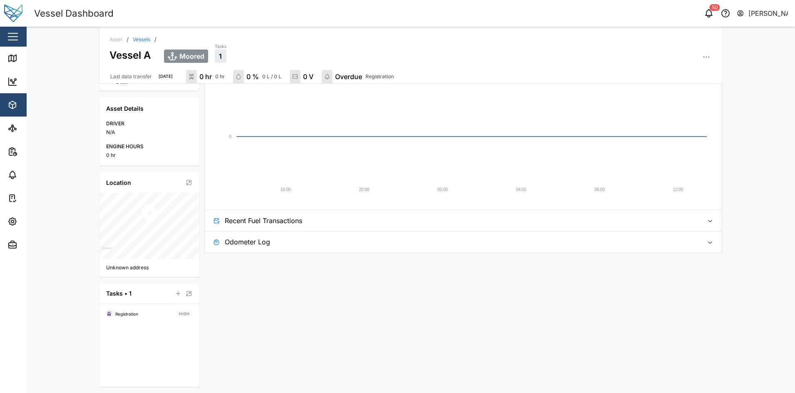
scroll to position [145, 0]
click at [578, 222] on span "Recent Fuel Transactions" at bounding box center [461, 220] width 472 height 21
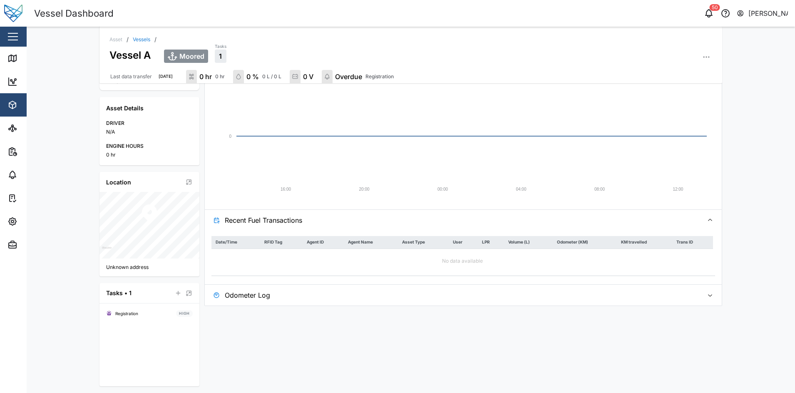
click at [388, 287] on span "Odometer Log" at bounding box center [461, 295] width 472 height 21
click at [318, 223] on span "Recent Fuel Transactions" at bounding box center [461, 220] width 472 height 21
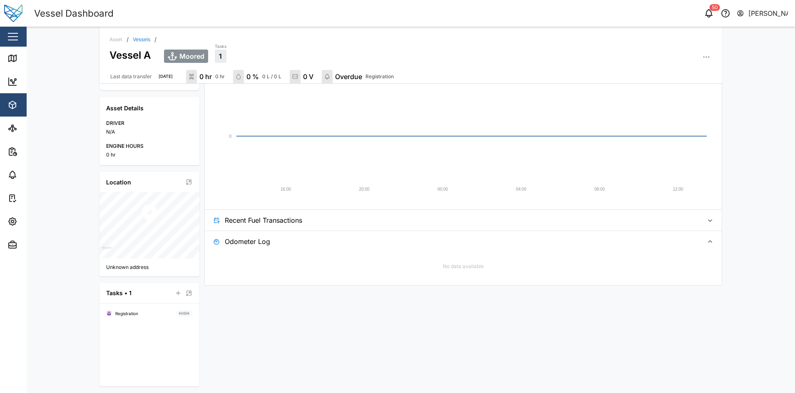
click at [314, 235] on span "Odometer Log" at bounding box center [461, 241] width 472 height 21
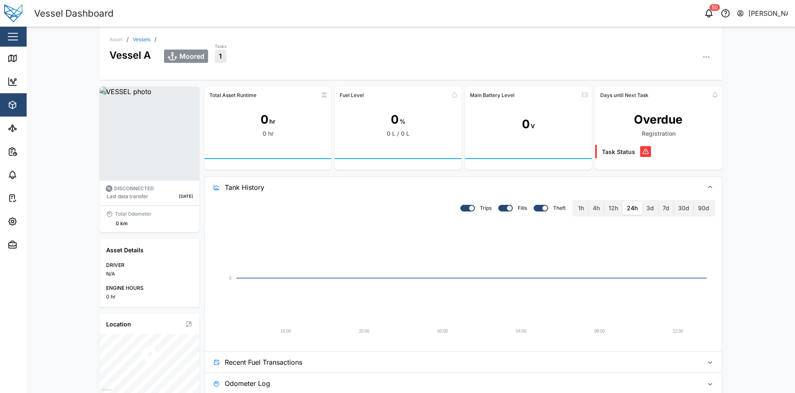
click at [351, 189] on span "Tank History" at bounding box center [461, 187] width 472 height 21
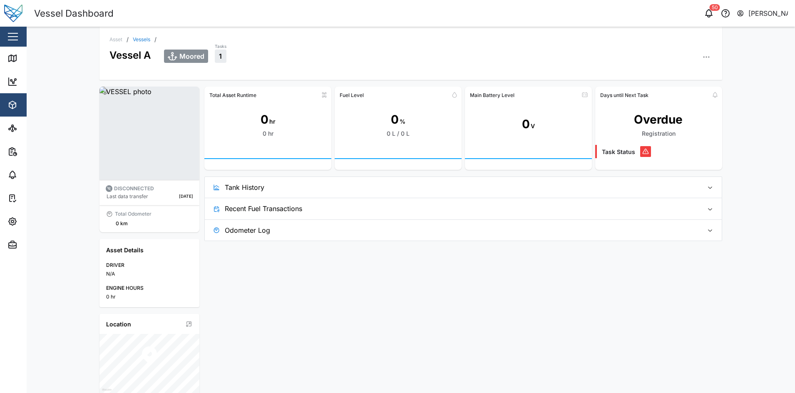
click at [351, 189] on span "Tank History" at bounding box center [461, 187] width 472 height 21
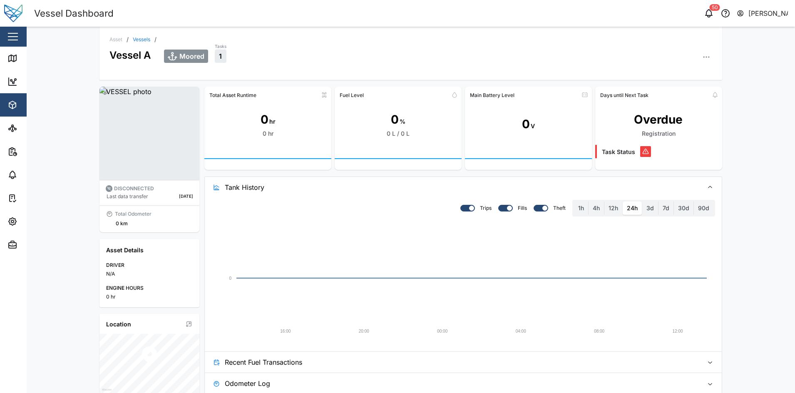
click at [147, 40] on link "Vessels" at bounding box center [141, 39] width 17 height 5
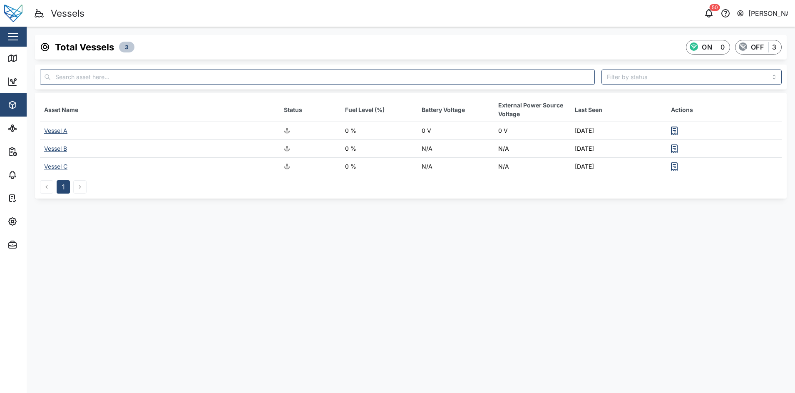
click at [60, 129] on div "Vessel A" at bounding box center [55, 130] width 23 height 7
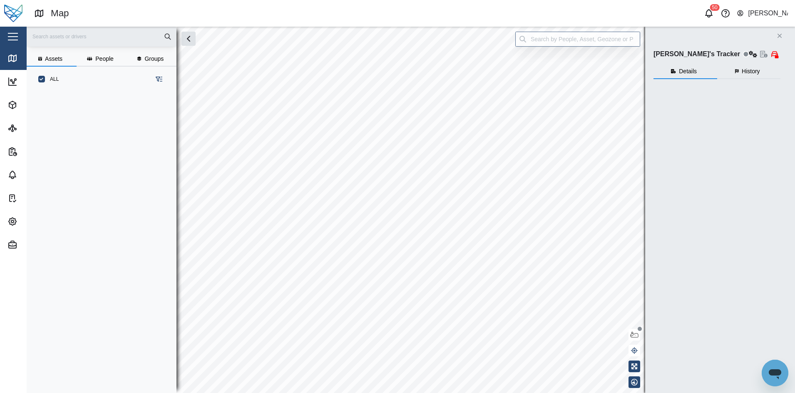
click at [17, 39] on button "button" at bounding box center [13, 37] width 14 height 14
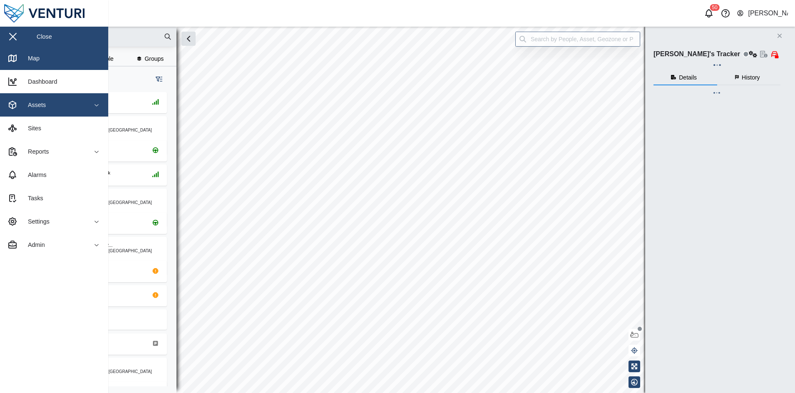
scroll to position [289, 129]
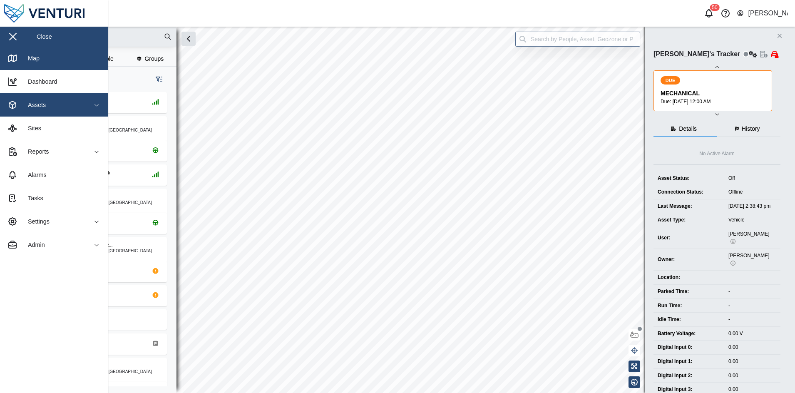
click at [53, 110] on span "Assets" at bounding box center [45, 104] width 76 height 23
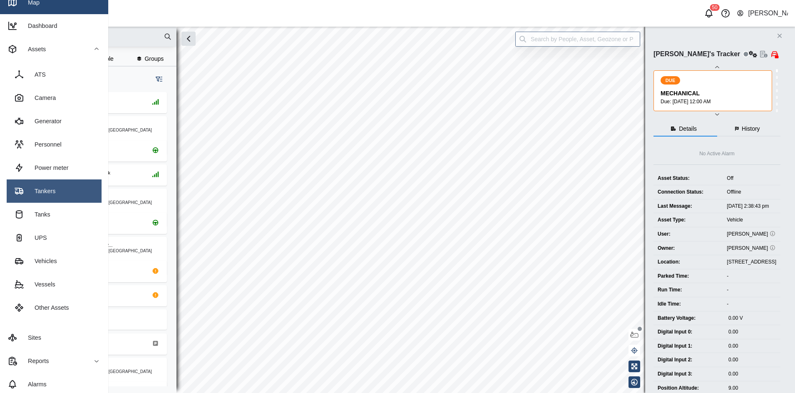
scroll to position [56, 0]
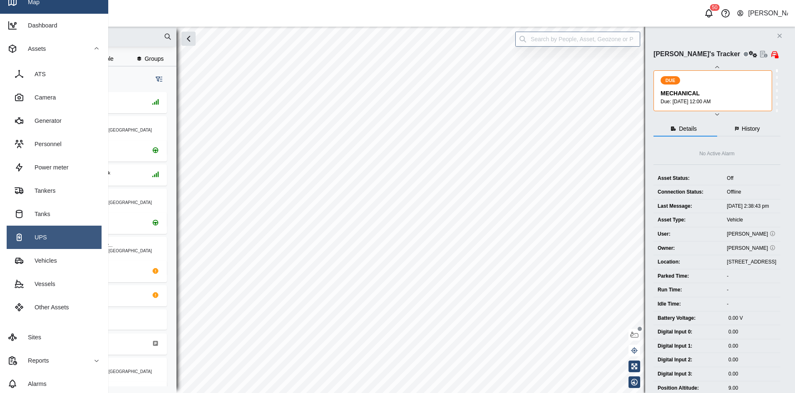
click at [76, 232] on link "UPS" at bounding box center [54, 237] width 95 height 23
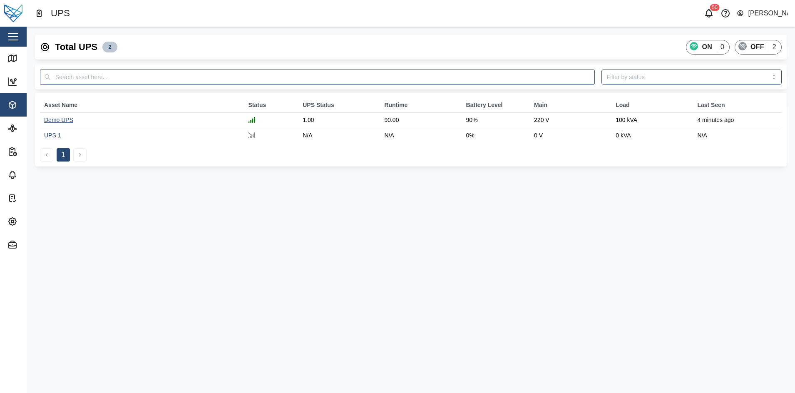
click at [64, 120] on div "Demo UPS" at bounding box center [58, 120] width 29 height 7
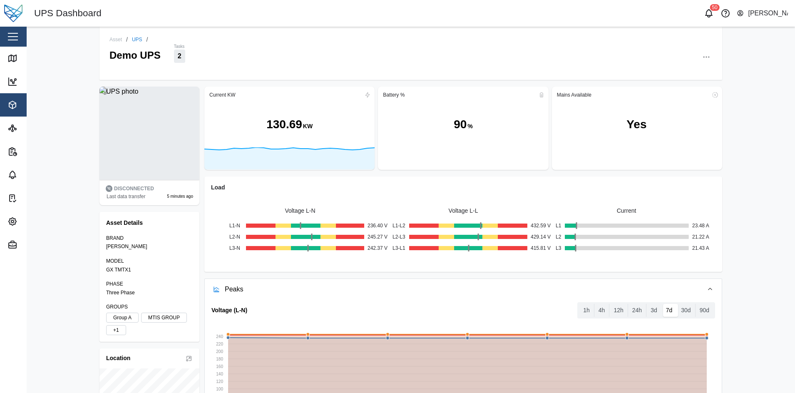
click at [296, 192] on div "Load" at bounding box center [463, 187] width 505 height 9
click at [333, 132] on div "130.69 KW" at bounding box center [289, 125] width 170 height 46
click at [650, 311] on label "3d" at bounding box center [654, 310] width 15 height 13
click at [647, 304] on days "3d" at bounding box center [647, 304] width 0 height 0
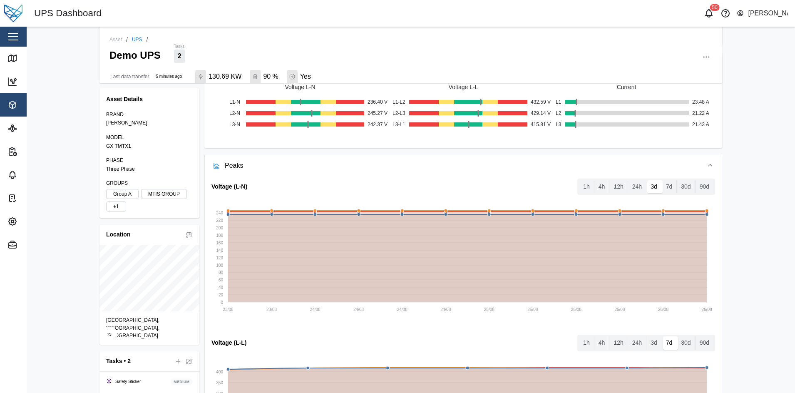
scroll to position [154, 0]
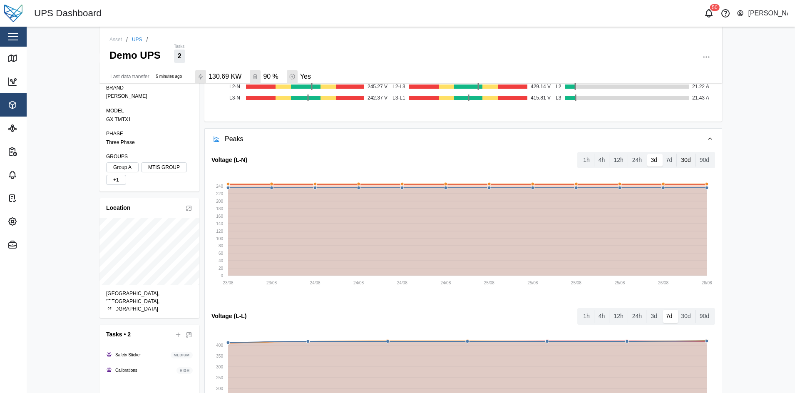
click at [680, 157] on label "30d" at bounding box center [686, 160] width 18 height 13
click at [677, 154] on days "30d" at bounding box center [677, 154] width 0 height 0
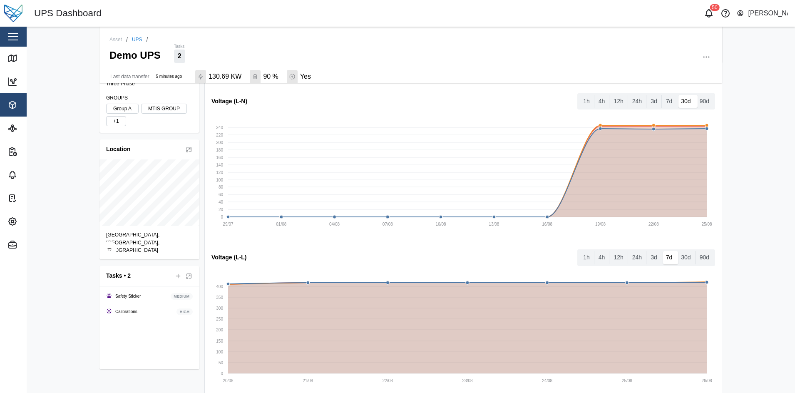
scroll to position [192, 0]
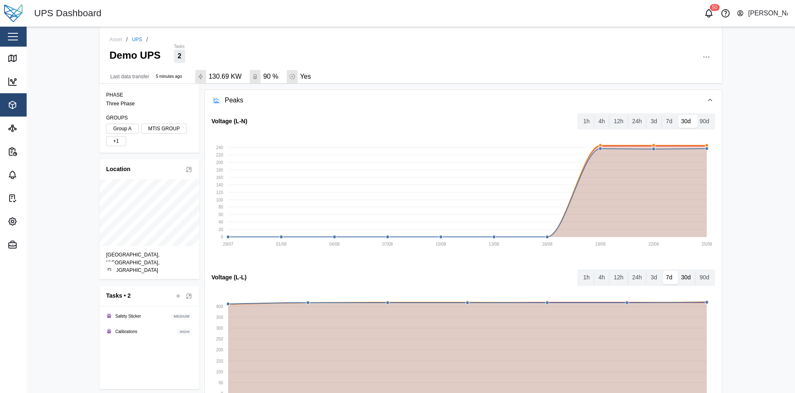
click at [677, 280] on label "30d" at bounding box center [686, 277] width 18 height 13
click at [677, 271] on days "30d" at bounding box center [677, 271] width 0 height 0
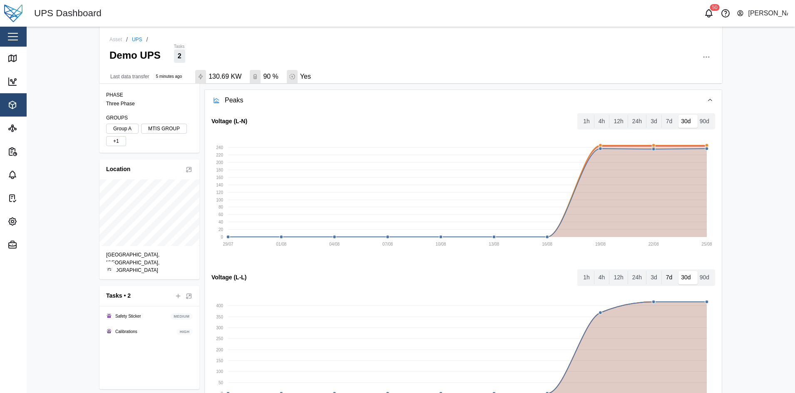
click at [662, 279] on label "7d" at bounding box center [669, 277] width 15 height 13
click at [662, 271] on days "7d" at bounding box center [662, 271] width 0 height 0
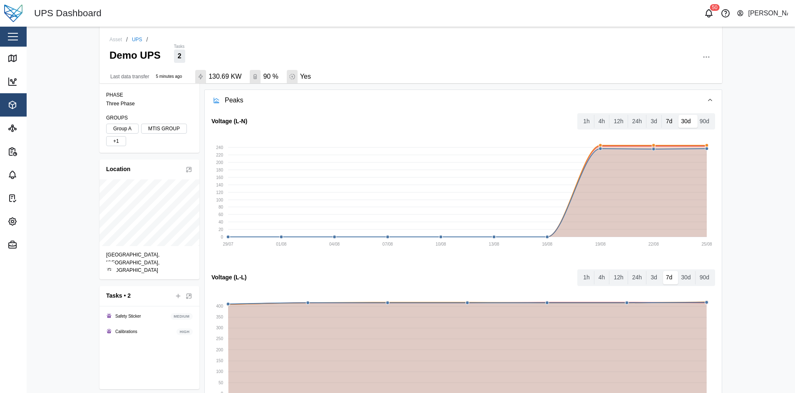
click at [665, 115] on label "7d" at bounding box center [669, 121] width 15 height 13
click at [662, 115] on days "7d" at bounding box center [662, 115] width 0 height 0
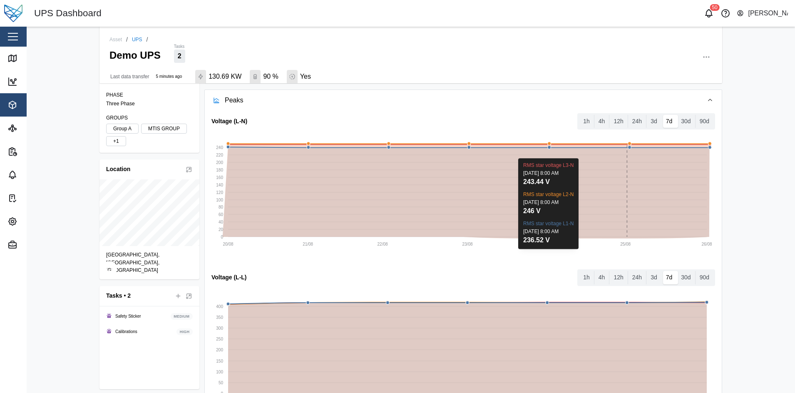
scroll to position [384, 0]
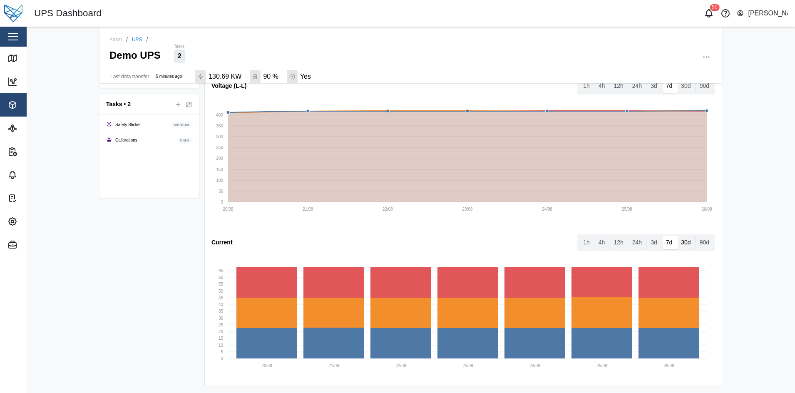
click at [678, 246] on label "30d" at bounding box center [686, 242] width 18 height 13
click at [677, 236] on days "30d" at bounding box center [677, 236] width 0 height 0
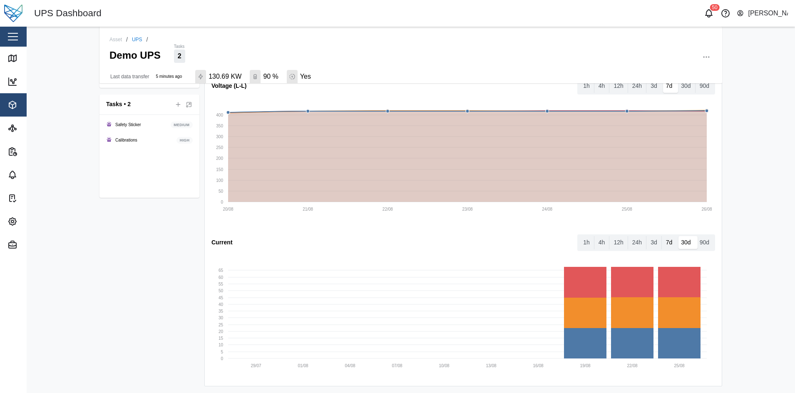
click at [666, 238] on label "7d" at bounding box center [669, 242] width 15 height 13
click at [662, 236] on days "7d" at bounding box center [662, 236] width 0 height 0
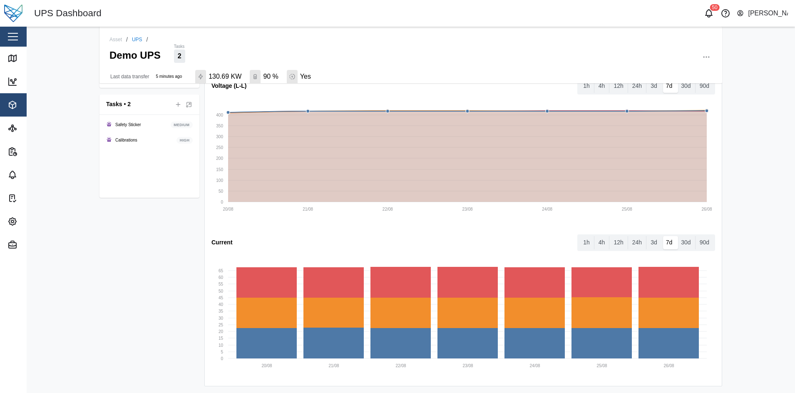
scroll to position [0, 0]
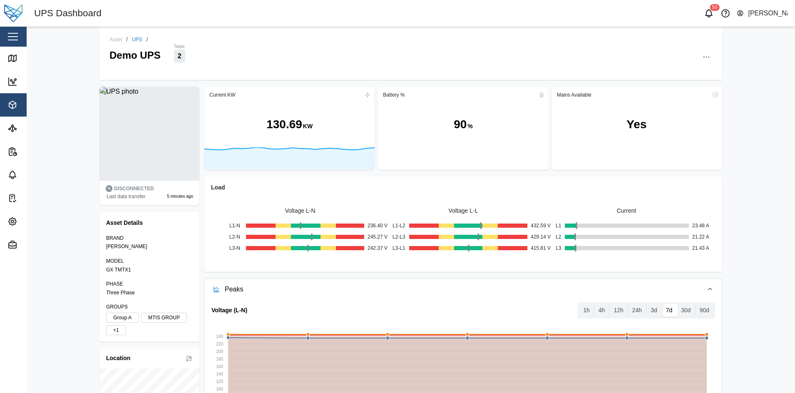
click at [396, 155] on div at bounding box center [463, 158] width 170 height 23
click at [295, 136] on div "142 KW" at bounding box center [289, 125] width 170 height 46
click at [436, 166] on div at bounding box center [463, 158] width 170 height 23
click at [0, 36] on html "UPS Dashboard 50 Julius Pamplona Close Map Dashboard Assets ATS Camera Generato…" at bounding box center [397, 196] width 795 height 393
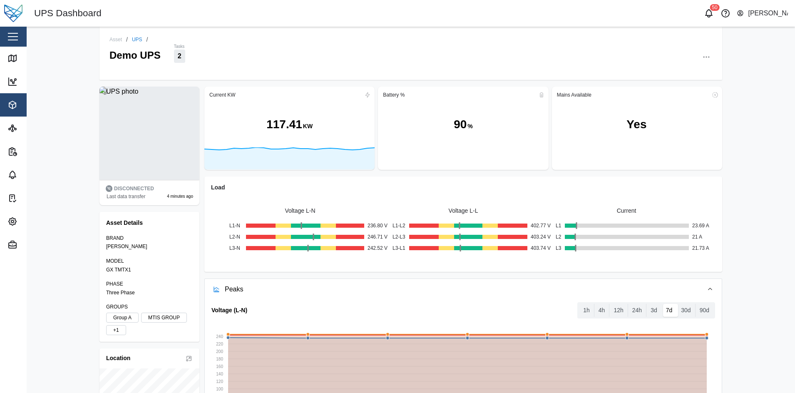
click at [1, 36] on div "Close" at bounding box center [54, 37] width 108 height 20
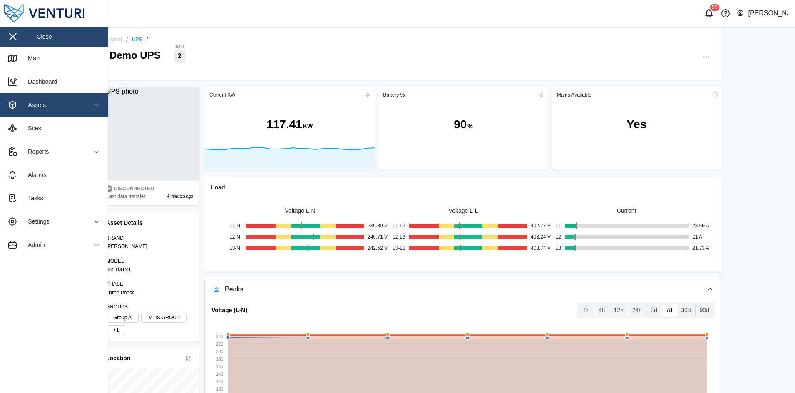
click at [82, 102] on div "Assets" at bounding box center [45, 105] width 76 height 10
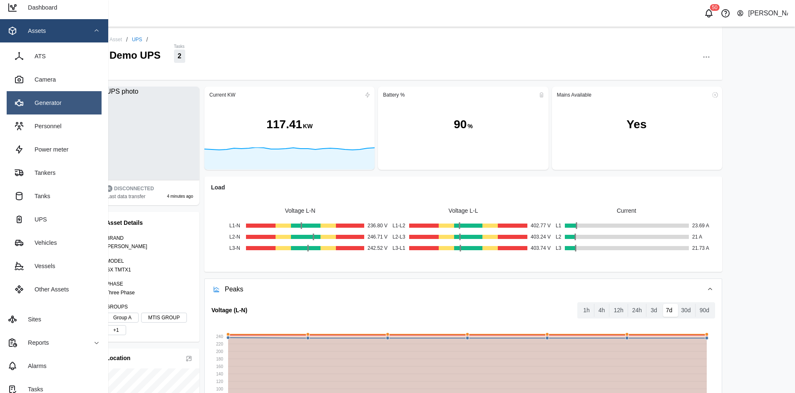
scroll to position [77, 0]
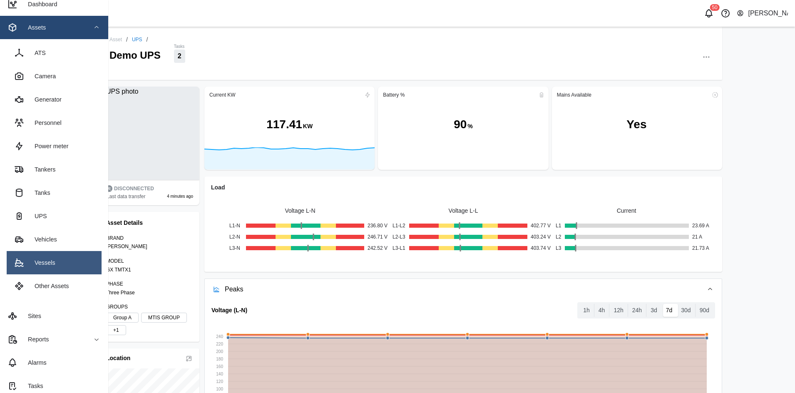
click at [61, 260] on link "Vessels" at bounding box center [54, 262] width 95 height 23
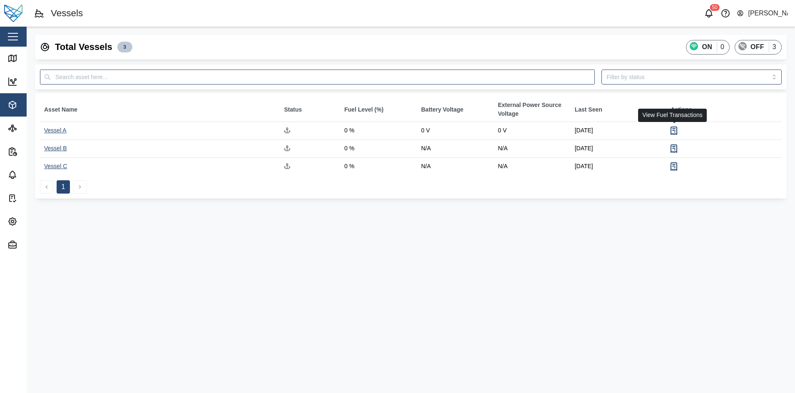
click at [673, 130] on icon "button" at bounding box center [674, 131] width 10 height 10
click at [60, 129] on div "Vessel A" at bounding box center [55, 130] width 22 height 7
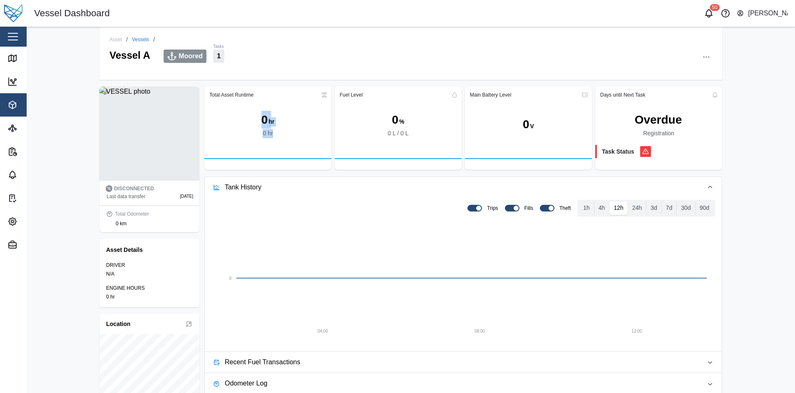
drag, startPoint x: 255, startPoint y: 131, endPoint x: 283, endPoint y: 137, distance: 28.1
click at [283, 137] on div "0 hr 0 hr" at bounding box center [267, 125] width 127 height 46
click at [7, 35] on button "button" at bounding box center [13, 37] width 14 height 14
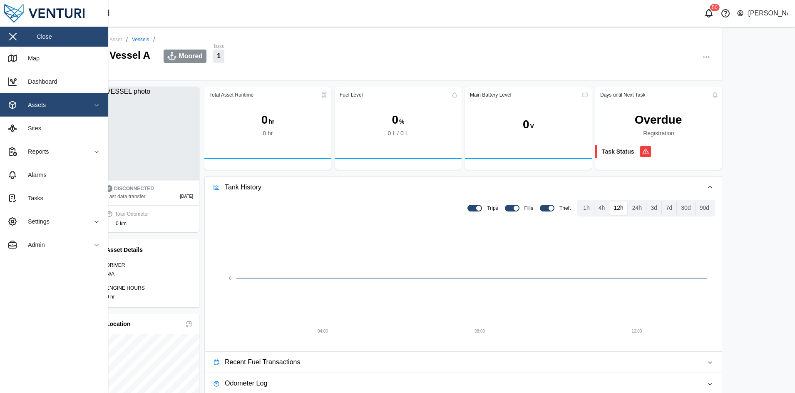
click at [69, 100] on span "Assets" at bounding box center [45, 104] width 76 height 23
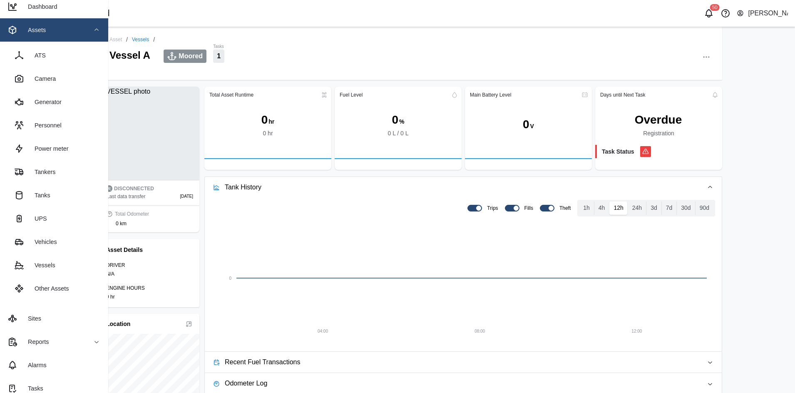
scroll to position [75, 0]
click at [75, 99] on link "Generator" at bounding box center [54, 101] width 95 height 23
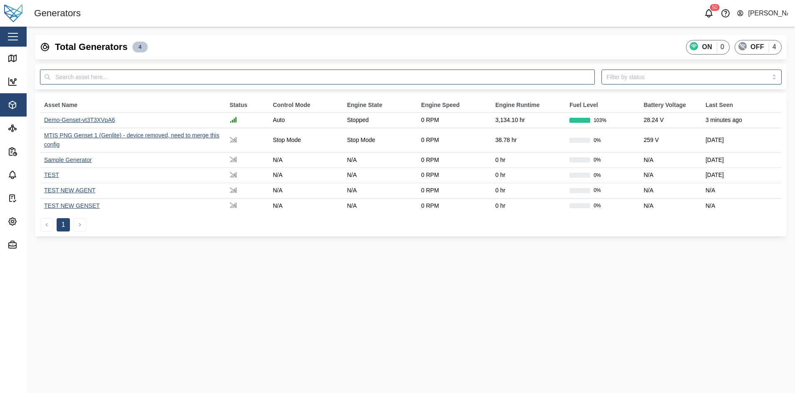
click at [89, 117] on div "Demo-Genset-vt3T3XVpA6" at bounding box center [79, 120] width 71 height 7
